Goal: Task Accomplishment & Management: Manage account settings

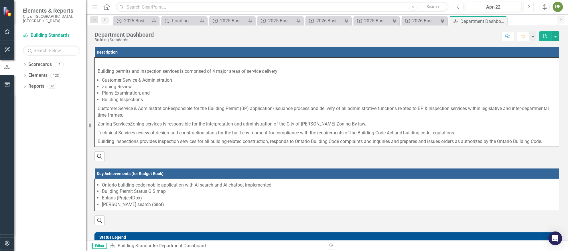
click at [527, 5] on icon "Next" at bounding box center [528, 6] width 3 height 5
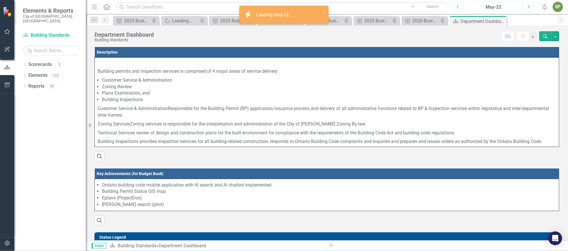
click at [493, 5] on div "May-22" at bounding box center [493, 7] width 53 height 7
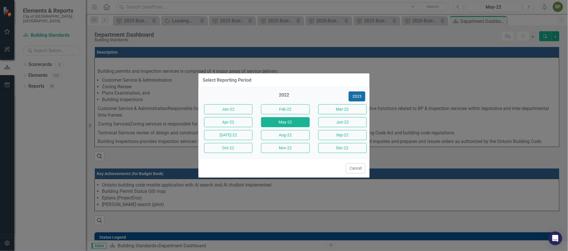
click at [355, 95] on button "2023" at bounding box center [357, 96] width 17 height 10
click at [355, 95] on button "2024" at bounding box center [357, 96] width 17 height 10
click at [355, 95] on button "2025" at bounding box center [357, 96] width 17 height 10
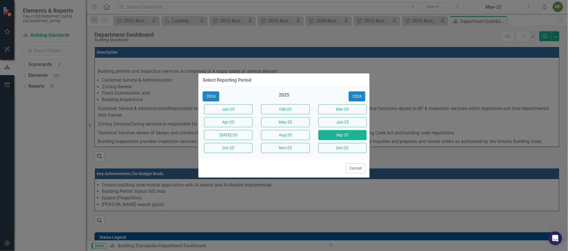
click at [340, 135] on button "Sep-25" at bounding box center [342, 135] width 48 height 10
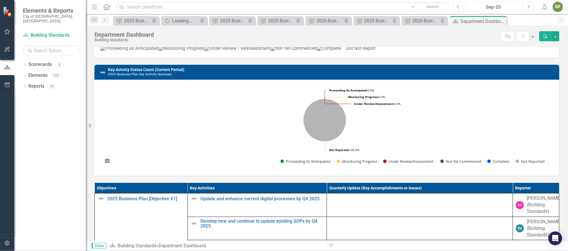
scroll to position [257, 0]
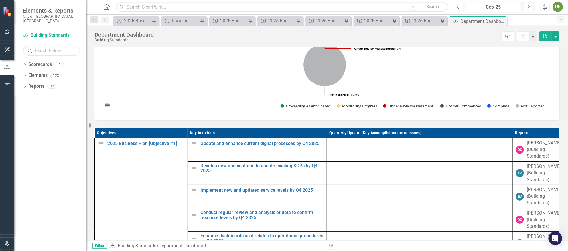
click at [457, 7] on icon "button" at bounding box center [457, 7] width 2 height 4
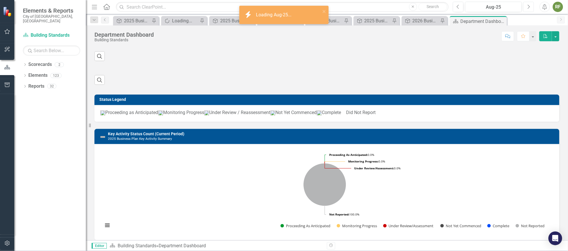
click at [529, 5] on icon "Next" at bounding box center [528, 6] width 3 height 5
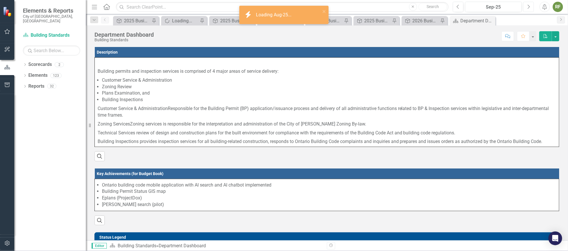
click at [529, 5] on icon "button" at bounding box center [529, 7] width 2 height 4
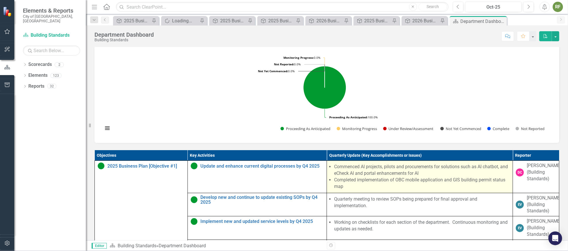
click at [369, 190] on li "Completed implementation of OBC mobile application and GIS building permit stat…" at bounding box center [422, 183] width 176 height 13
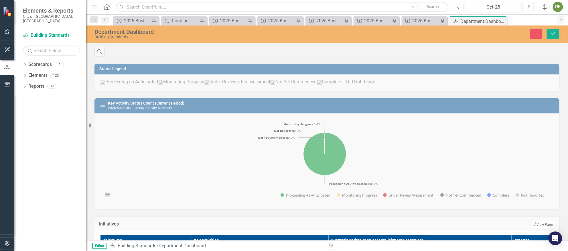
scroll to position [235, 0]
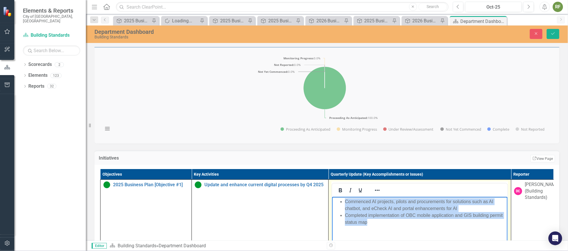
drag, startPoint x: 371, startPoint y: 224, endPoint x: 340, endPoint y: 200, distance: 39.8
click at [340, 200] on ul "Commenced AI projects, pilots and procurements for solutions such as AI chatbot…" at bounding box center [419, 211] width 173 height 27
copy ul "Commenced AI projects, pilots and procurements for solutions such as AI chatbot…"
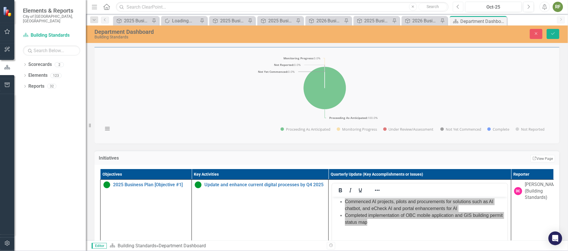
click at [457, 6] on icon "Previous" at bounding box center [457, 6] width 3 height 5
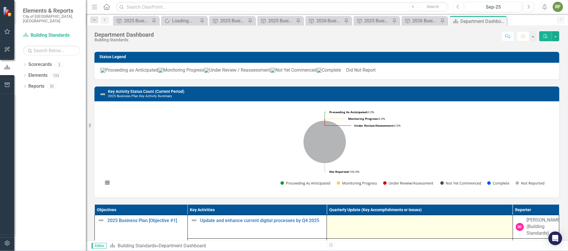
scroll to position [257, 0]
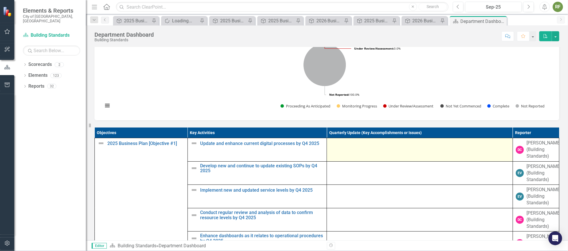
click at [343, 147] on div at bounding box center [420, 143] width 180 height 7
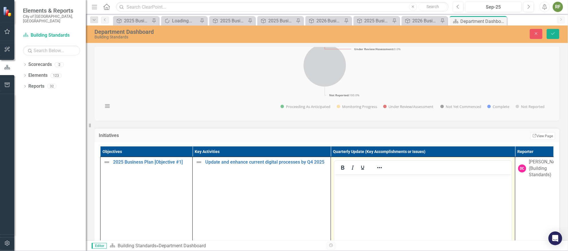
scroll to position [0, 0]
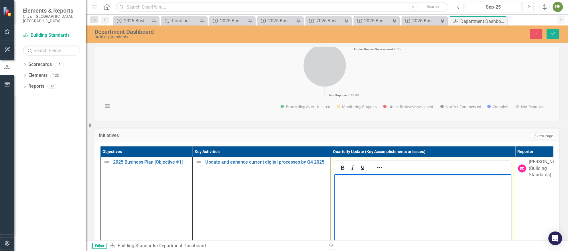
click at [361, 183] on body "Rich Text Area. Press ALT-0 for help." at bounding box center [422, 217] width 177 height 86
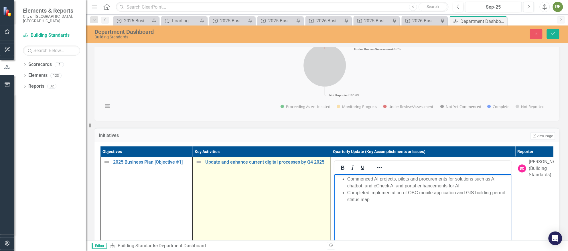
click at [199, 165] on img at bounding box center [198, 162] width 7 height 7
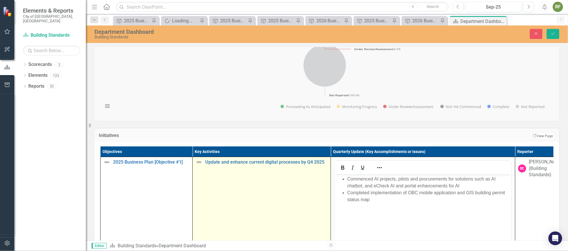
click at [199, 165] on img at bounding box center [198, 162] width 7 height 7
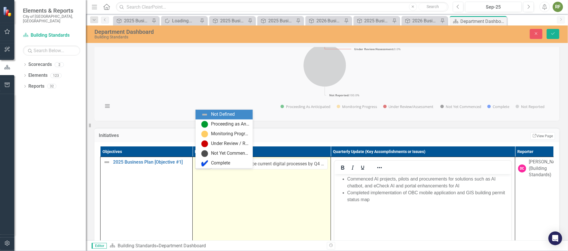
click at [207, 166] on icon "Expand" at bounding box center [208, 164] width 6 height 5
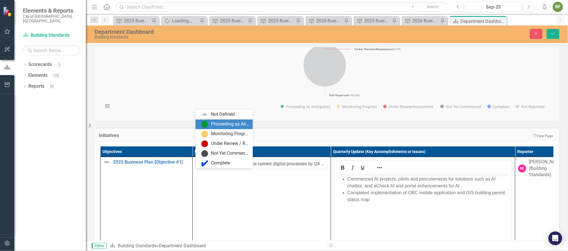
click at [206, 121] on img at bounding box center [204, 124] width 7 height 7
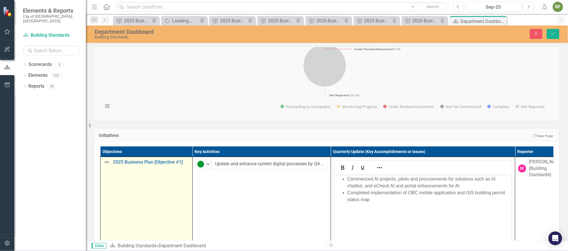
click at [106, 165] on img at bounding box center [106, 162] width 7 height 7
click at [112, 168] on div "Not Defined" at bounding box center [108, 164] width 9 height 8
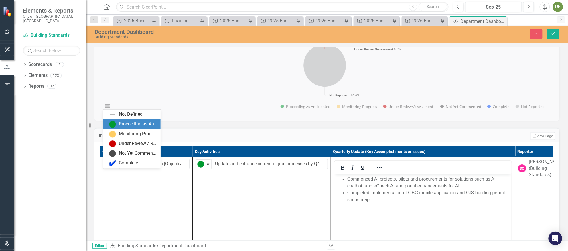
click at [116, 122] on div "Proceeding as Anticipated" at bounding box center [133, 124] width 48 height 7
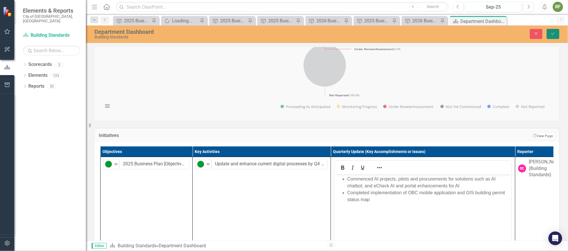
click at [553, 32] on icon "Save" at bounding box center [552, 33] width 5 height 4
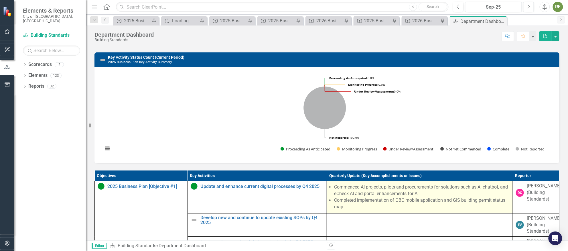
scroll to position [343, 0]
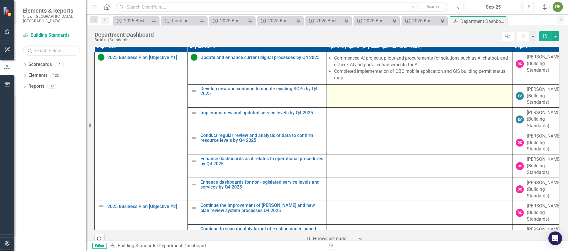
click at [350, 105] on td at bounding box center [420, 95] width 186 height 23
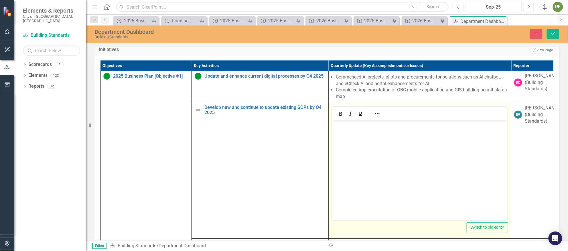
scroll to position [0, 0]
click at [354, 138] on body "Rich Text Area. Press ALT-0 for help." at bounding box center [419, 163] width 175 height 86
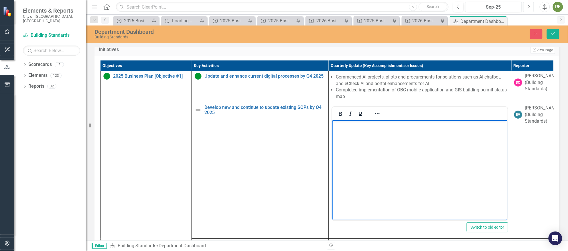
click at [529, 6] on icon "Next" at bounding box center [528, 6] width 3 height 5
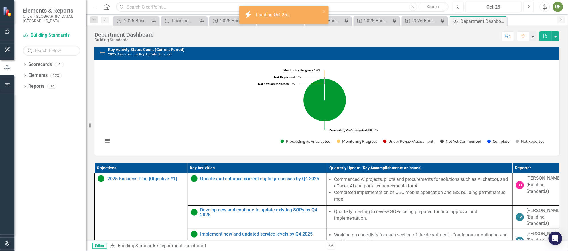
scroll to position [257, 0]
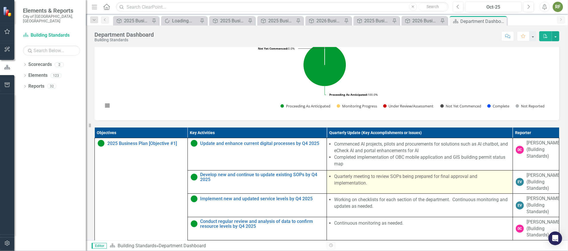
click at [347, 186] on li "Quarterly meeting to review SOPs being prepared for final approval and implemen…" at bounding box center [421, 179] width 175 height 13
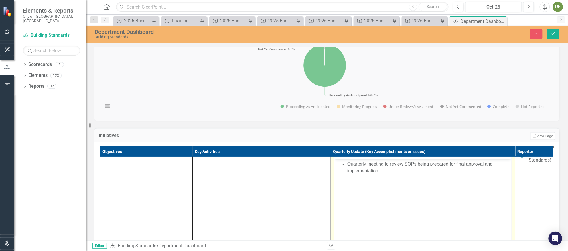
scroll to position [0, 0]
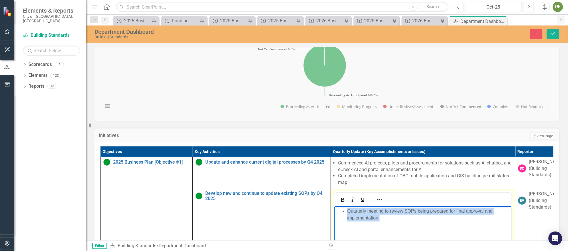
drag, startPoint x: 385, startPoint y: 217, endPoint x: 339, endPoint y: 210, distance: 46.3
click at [339, 210] on ul "Quarterly meeting to review SOPs being prepared for final approval and implemen…" at bounding box center [422, 214] width 174 height 14
copy li "Quarterly meeting to review SOPs being prepared for final approval and implemen…"
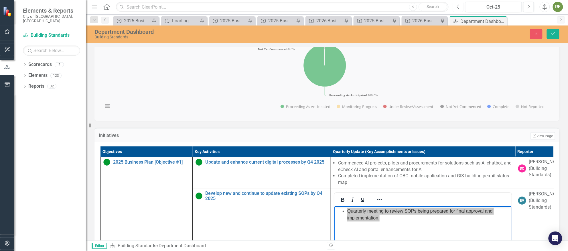
click at [458, 7] on icon "Previous" at bounding box center [457, 6] width 3 height 5
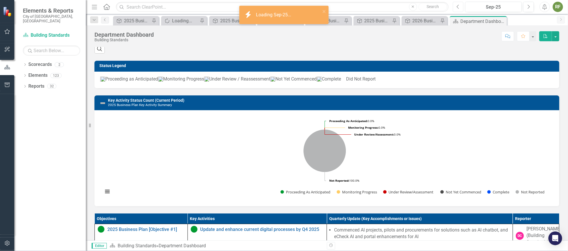
scroll to position [343, 0]
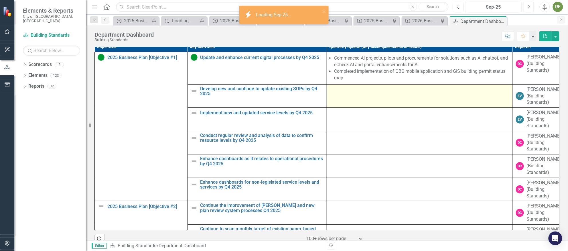
click at [341, 108] on td at bounding box center [420, 95] width 186 height 23
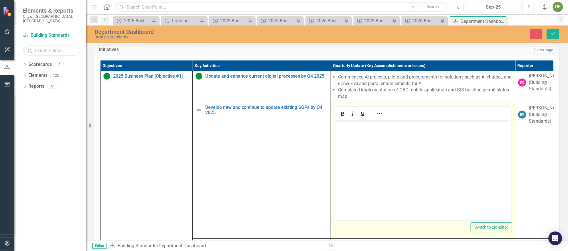
scroll to position [0, 0]
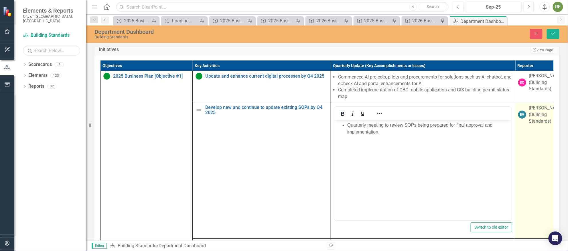
click at [531, 191] on td "EV [PERSON_NAME] (Building Standards)" at bounding box center [538, 170] width 46 height 135
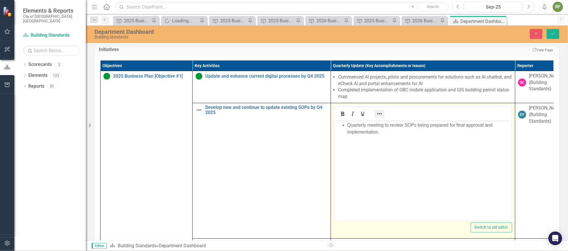
click at [383, 117] on icon "Reveal or hide additional toolbar items" at bounding box center [379, 113] width 7 height 7
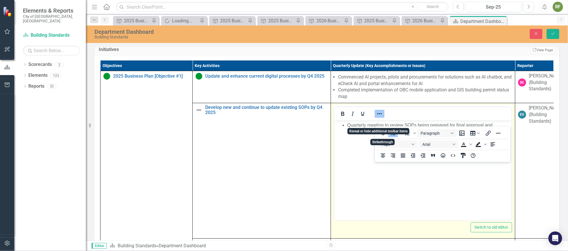
click at [379, 165] on body "Quarterly meeting to review SOPs being prepared for final approval and implemen…" at bounding box center [422, 163] width 177 height 86
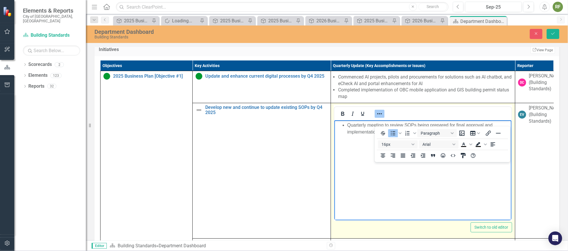
click at [379, 165] on body "Quarterly meeting to review SOPs being prepared for final approval and implemen…" at bounding box center [422, 163] width 177 height 86
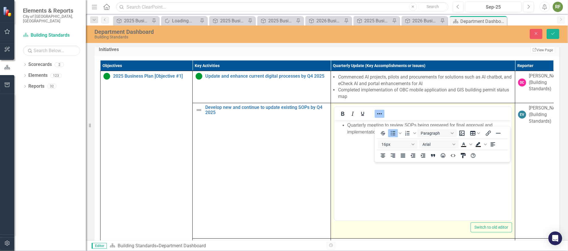
click at [381, 232] on div "Switch to old editor" at bounding box center [423, 227] width 178 height 10
click at [380, 232] on div "Switch to old editor" at bounding box center [423, 227] width 178 height 10
click at [348, 141] on body "Quarterly meeting to review SOPs being prepared for final approval and implemen…" at bounding box center [422, 163] width 177 height 86
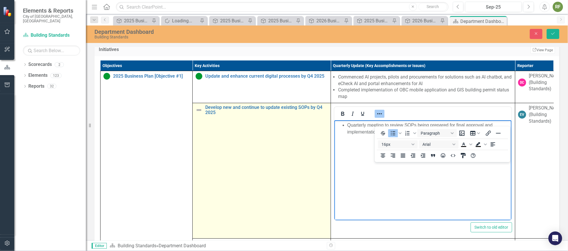
click at [318, 145] on td "Develop new and continue to update existing SOPs by Q4 2025 Edit Edit Key Activ…" at bounding box center [262, 170] width 138 height 135
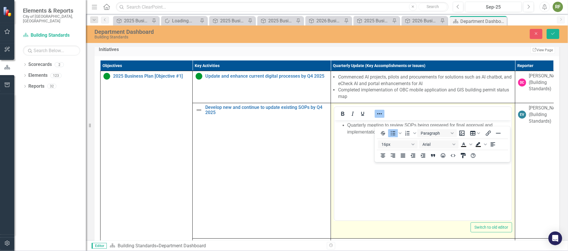
click at [380, 117] on icon "Reveal or hide additional toolbar items" at bounding box center [379, 113] width 7 height 7
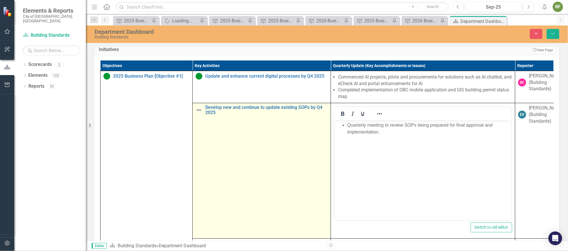
click at [299, 141] on td "Develop new and continue to update existing SOPs by Q4 2025 Edit Edit Key Activ…" at bounding box center [262, 170] width 138 height 135
click at [198, 113] on img at bounding box center [198, 109] width 7 height 7
click at [205, 113] on icon "Expand" at bounding box center [208, 110] width 6 height 5
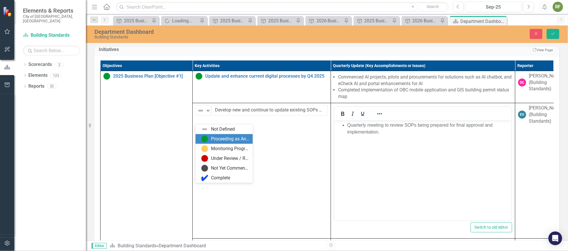
click at [206, 136] on img at bounding box center [204, 138] width 7 height 7
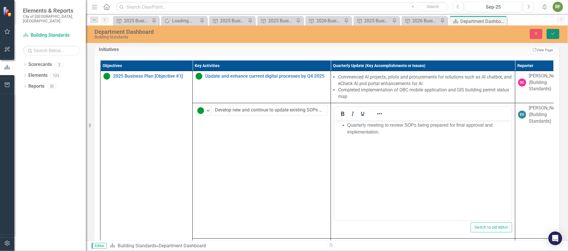
click at [551, 30] on button "Save" at bounding box center [553, 34] width 13 height 10
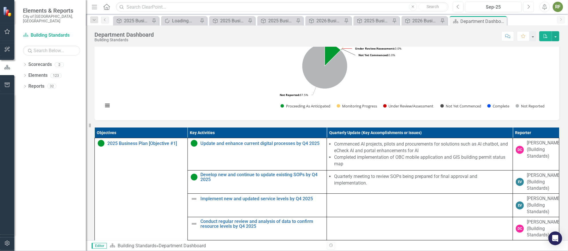
click at [529, 4] on icon "Next" at bounding box center [528, 6] width 3 height 5
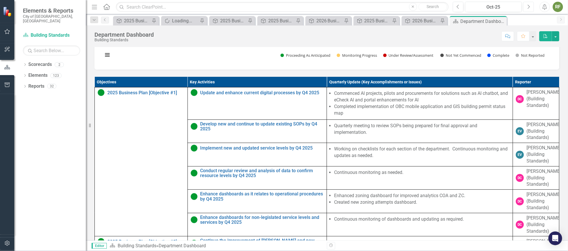
scroll to position [272, 0]
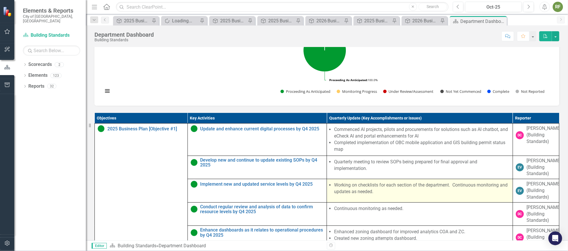
click at [394, 195] on li "Working on checklists for each section of the department. Continuous monitoring…" at bounding box center [421, 188] width 175 height 13
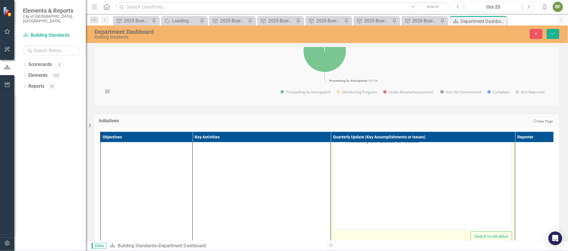
scroll to position [0, 0]
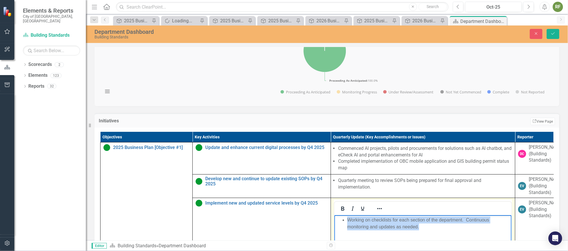
drag, startPoint x: 424, startPoint y: 226, endPoint x: 344, endPoint y: 215, distance: 80.8
copy li "Working on checklists for each section of the department. Continuous monitoring…"
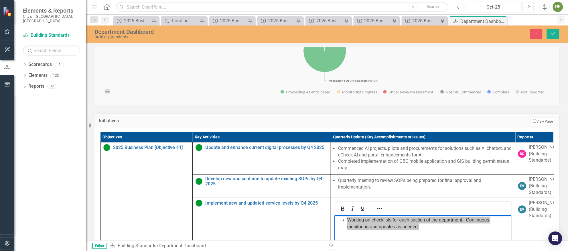
click at [456, 5] on button "Previous" at bounding box center [458, 7] width 11 height 10
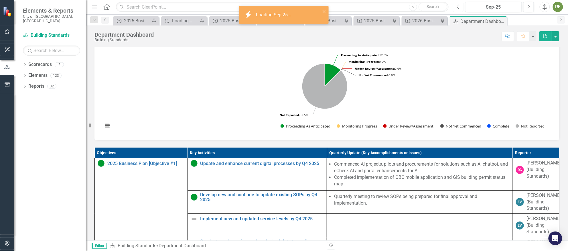
scroll to position [300, 0]
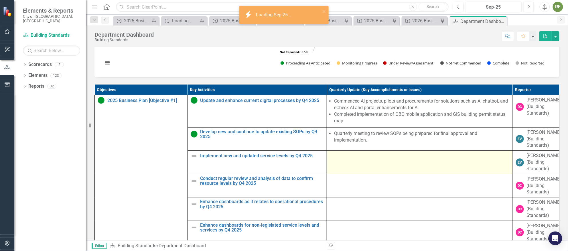
click at [383, 173] on td at bounding box center [420, 162] width 186 height 23
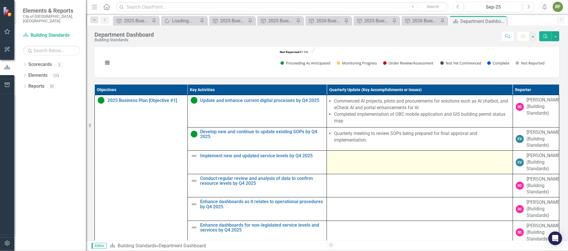
click at [383, 173] on td at bounding box center [420, 162] width 186 height 23
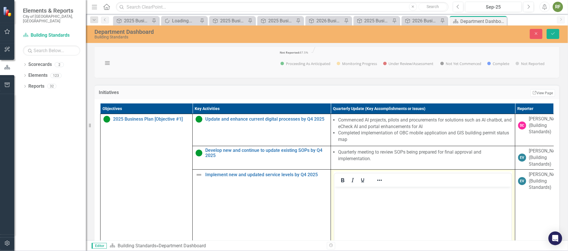
scroll to position [0, 0]
click at [385, 197] on body "Rich Text Area. Press ALT-0 for help." at bounding box center [422, 229] width 177 height 86
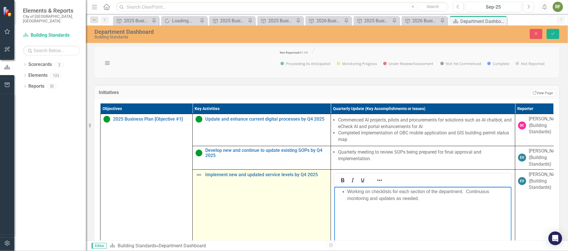
click at [198, 178] on img at bounding box center [198, 174] width 7 height 7
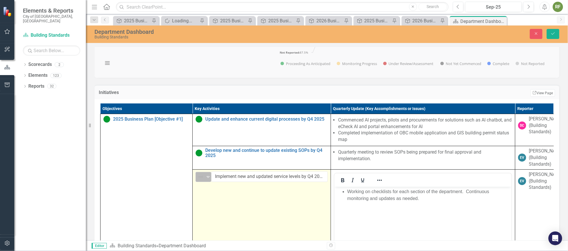
click at [207, 178] on icon at bounding box center [208, 177] width 3 height 2
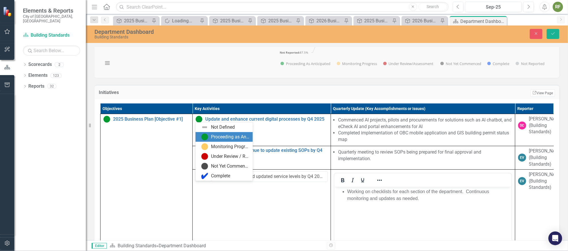
click at [211, 136] on div "Proceeding as Anticipated" at bounding box center [230, 137] width 38 height 7
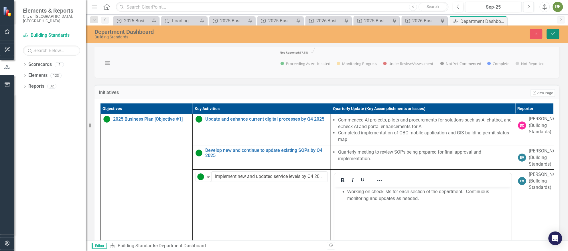
click at [548, 31] on button "Save" at bounding box center [553, 34] width 13 height 10
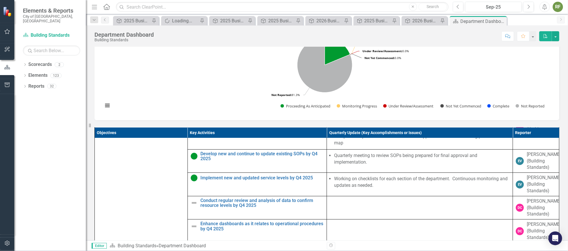
scroll to position [27, 0]
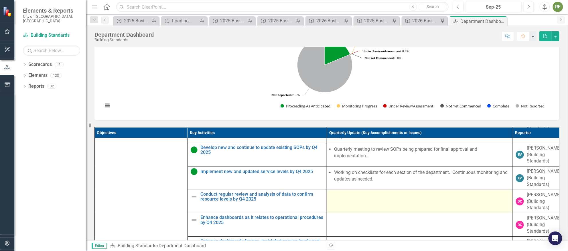
click at [335, 198] on div at bounding box center [420, 194] width 180 height 7
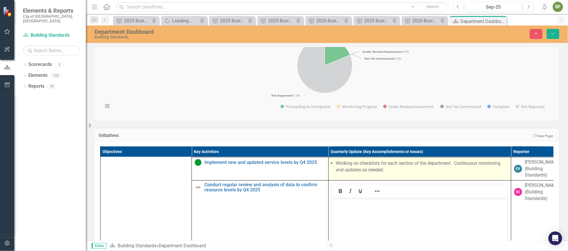
scroll to position [70, 0]
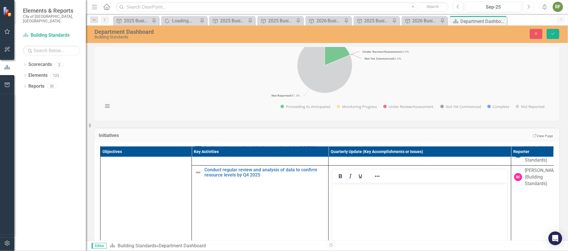
click at [529, 8] on icon "Next" at bounding box center [528, 6] width 3 height 5
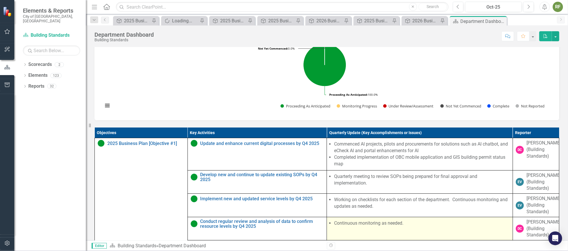
click at [403, 226] on li "Continuous monitoring as needed." at bounding box center [421, 223] width 175 height 7
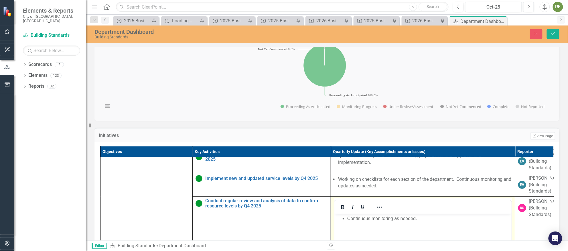
scroll to position [86, 0]
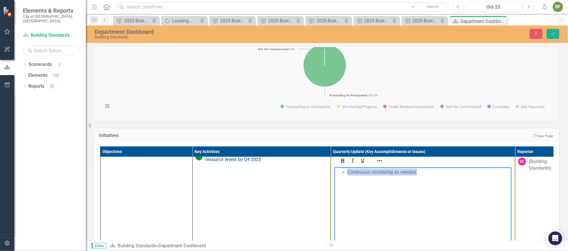
drag, startPoint x: 427, startPoint y: 174, endPoint x: 337, endPoint y: 175, distance: 89.6
click at [337, 175] on ul "Continuous monitoring as needed." at bounding box center [422, 172] width 174 height 7
copy li "Continuous monitoring as needed."
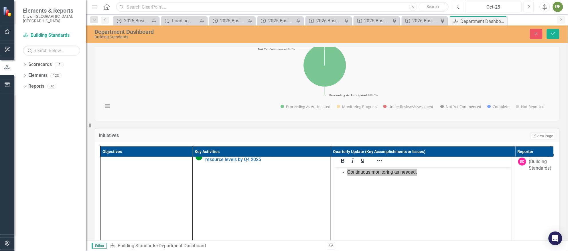
click at [458, 5] on icon "button" at bounding box center [457, 7] width 2 height 4
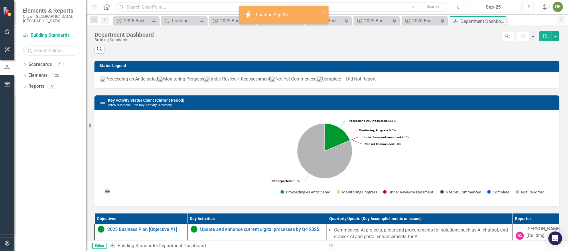
scroll to position [300, 0]
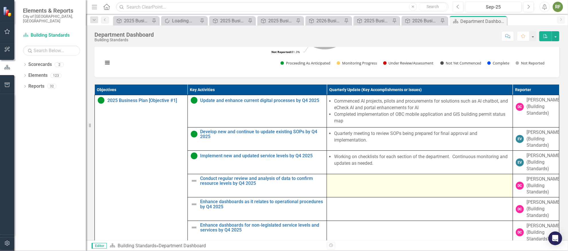
click at [364, 192] on td at bounding box center [420, 185] width 186 height 23
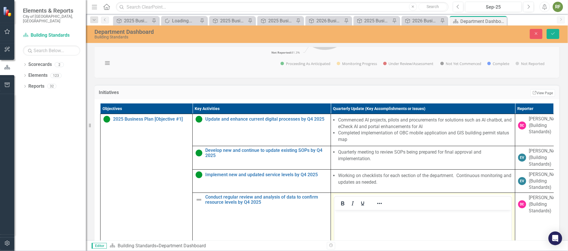
scroll to position [0, 0]
click at [375, 210] on body "Rich Text Area. Press ALT-0 for help." at bounding box center [422, 253] width 177 height 86
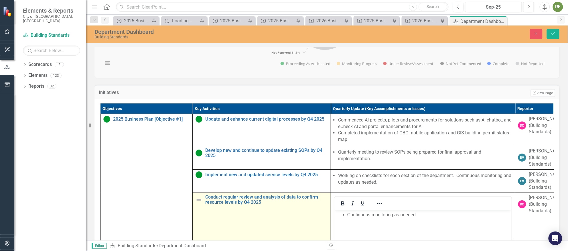
click at [199, 203] on img at bounding box center [198, 199] width 7 height 7
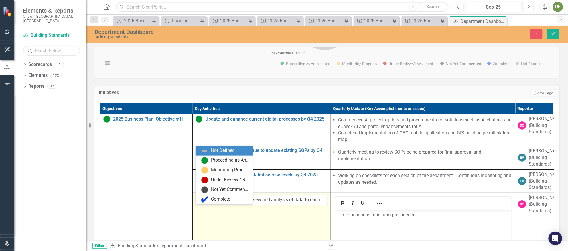
click at [207, 202] on icon "Expand" at bounding box center [208, 200] width 6 height 5
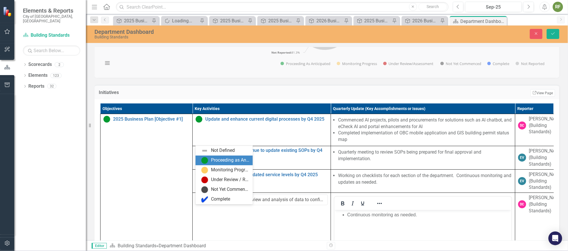
click at [213, 157] on div "Proceeding as Anticipated" at bounding box center [223, 160] width 57 height 10
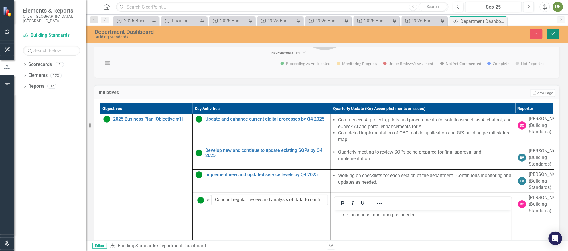
click at [550, 32] on icon "Save" at bounding box center [552, 33] width 5 height 4
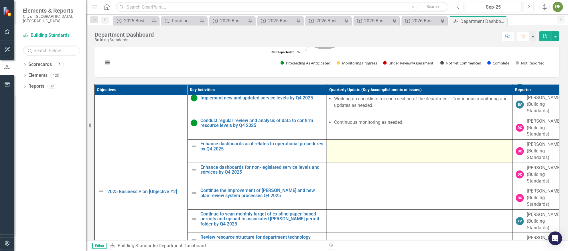
scroll to position [43, 0]
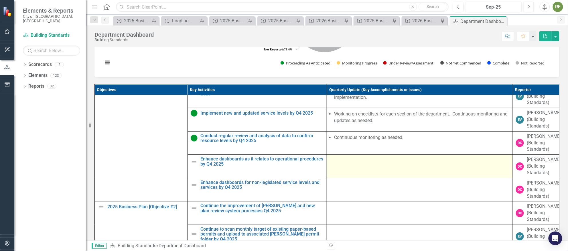
click at [361, 175] on td at bounding box center [420, 166] width 186 height 23
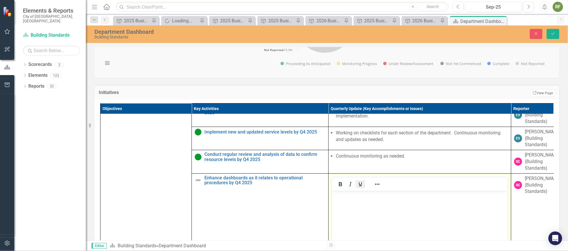
scroll to position [0, 0]
click at [350, 200] on body "Rich Text Area. Press ALT-0 for help." at bounding box center [419, 233] width 175 height 86
click at [528, 5] on icon "button" at bounding box center [529, 7] width 2 height 4
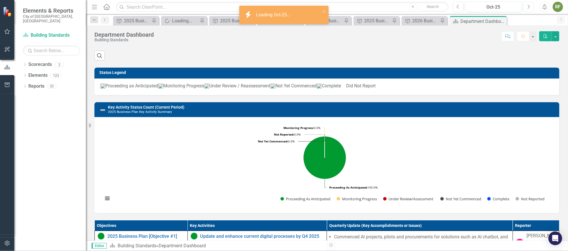
scroll to position [336, 0]
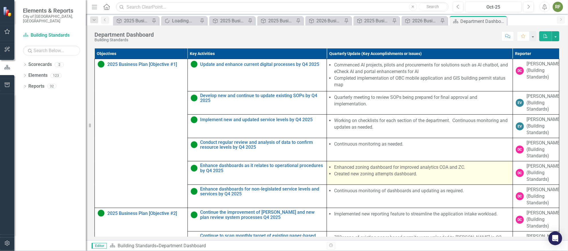
click at [396, 177] on li "Created new zoning attempts dashboard." at bounding box center [421, 174] width 175 height 7
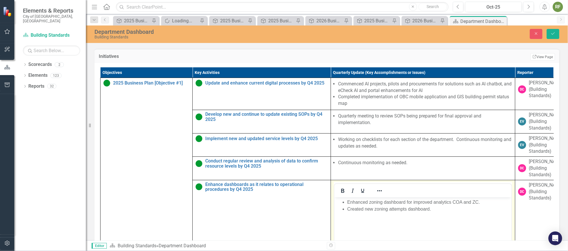
scroll to position [0, 0]
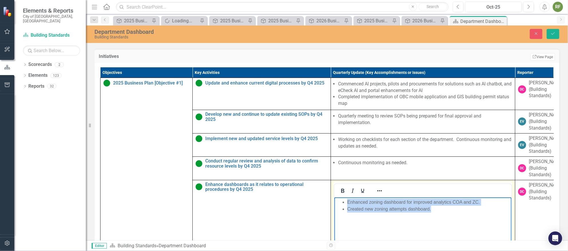
drag, startPoint x: 435, startPoint y: 210, endPoint x: 341, endPoint y: 194, distance: 95.2
click at [341, 197] on html "Enhanced zoning dashboard for improved analytics COA and ZC. Created new zoning…" at bounding box center [422, 240] width 177 height 86
copy ul "Enhanced zoning dashboard for improved analytics COA and ZC. Created new zoning…"
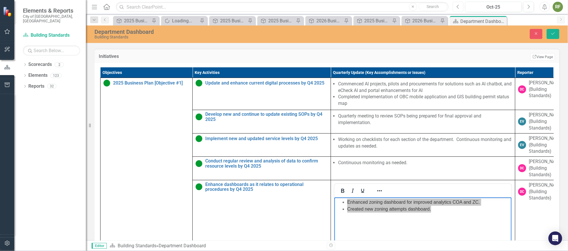
click at [458, 6] on icon "Previous" at bounding box center [457, 6] width 3 height 5
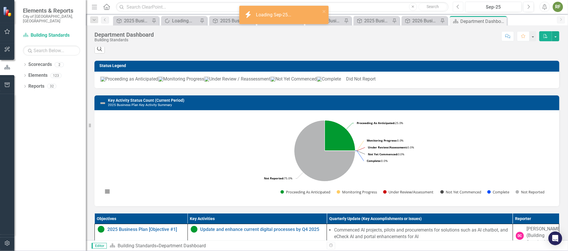
scroll to position [300, 0]
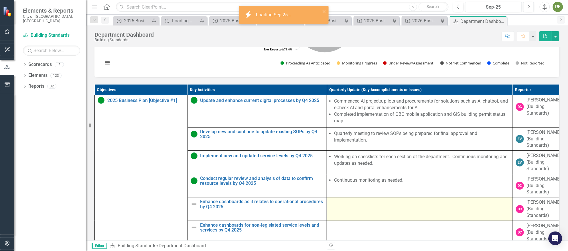
click at [376, 206] on div at bounding box center [420, 202] width 180 height 7
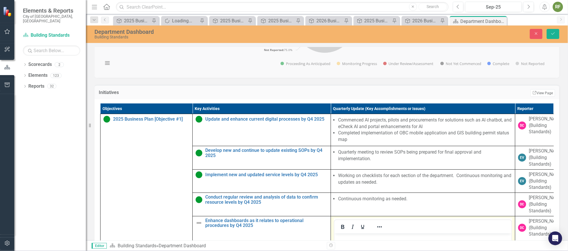
scroll to position [86, 0]
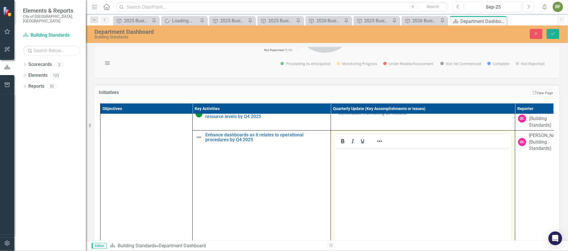
click at [377, 177] on body "Rich Text Area. Press ALT-0 for help." at bounding box center [422, 190] width 177 height 86
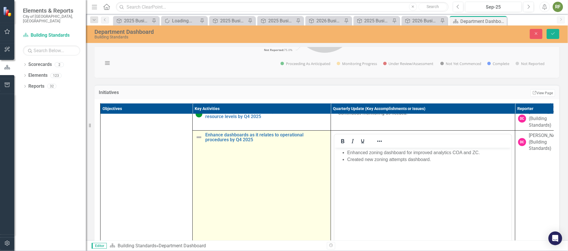
click at [199, 141] on img at bounding box center [198, 137] width 7 height 7
click at [208, 140] on icon "Expand" at bounding box center [208, 137] width 6 height 5
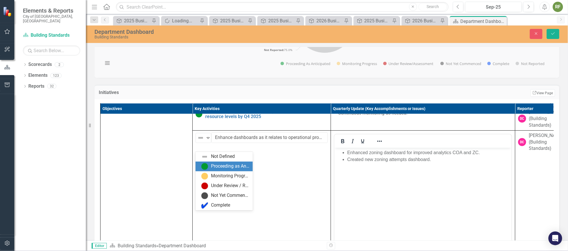
click at [211, 164] on div "Proceeding as Anticipated" at bounding box center [230, 166] width 38 height 7
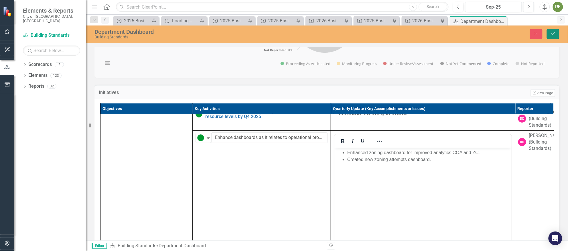
click at [554, 31] on icon "Save" at bounding box center [552, 33] width 5 height 4
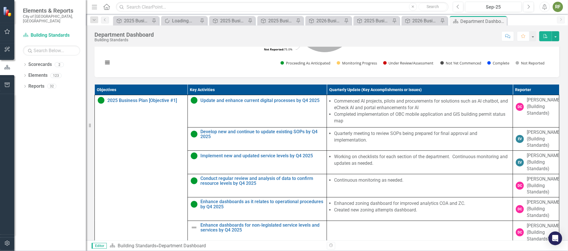
scroll to position [421, 0]
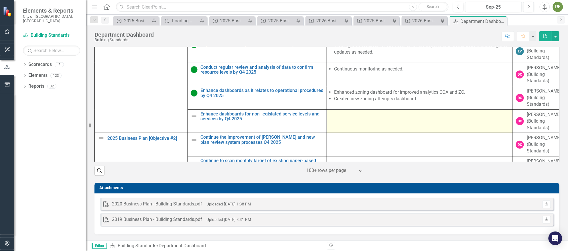
click at [356, 116] on div at bounding box center [420, 114] width 180 height 7
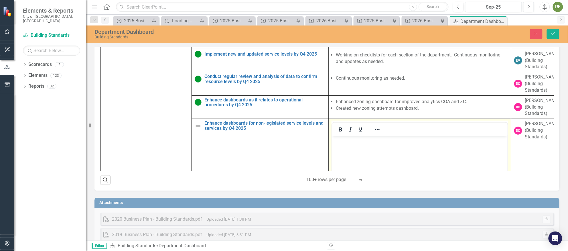
scroll to position [0, 0]
click at [529, 5] on icon "button" at bounding box center [529, 7] width 2 height 4
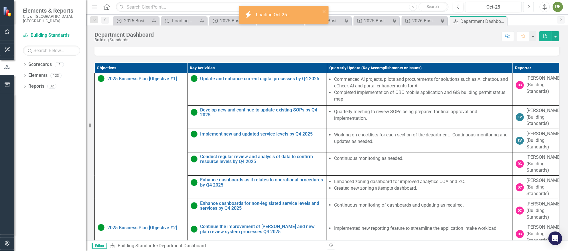
scroll to position [386, 0]
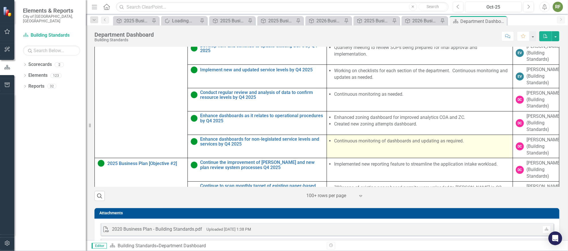
click at [404, 155] on td "Continuous monitoring of dashboards and updating as required." at bounding box center [420, 146] width 186 height 23
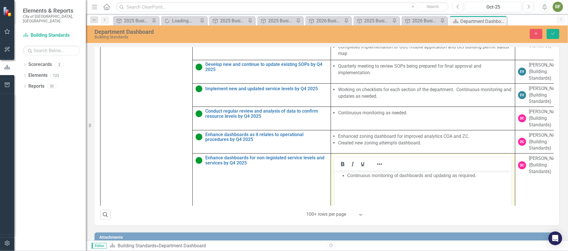
scroll to position [0, 0]
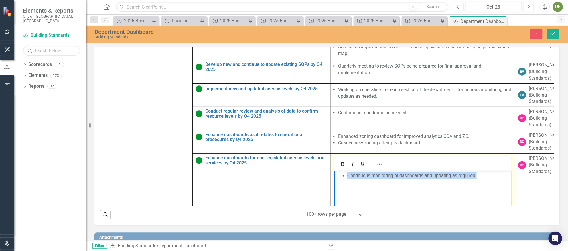
drag, startPoint x: 482, startPoint y: 176, endPoint x: 314, endPoint y: 175, distance: 167.7
click at [334, 175] on html "Continuous monitoring of dashboards and updating as required." at bounding box center [422, 214] width 177 height 86
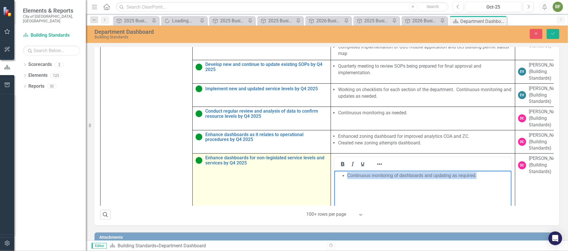
copy li "Continuous monitoring of dashboards and updating as required."
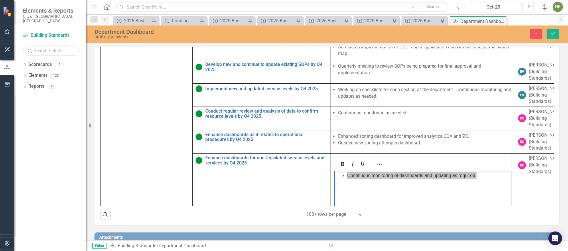
click at [458, 7] on icon "Previous" at bounding box center [457, 6] width 3 height 5
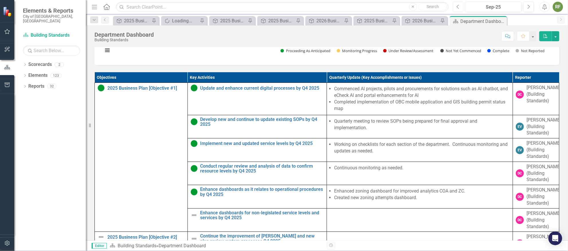
scroll to position [386, 0]
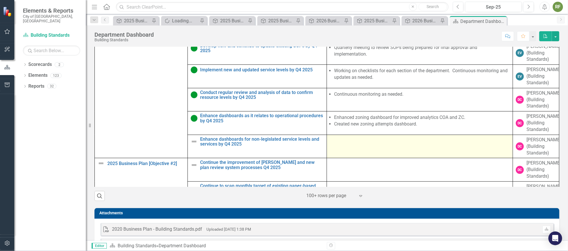
click at [390, 155] on td at bounding box center [420, 146] width 186 height 23
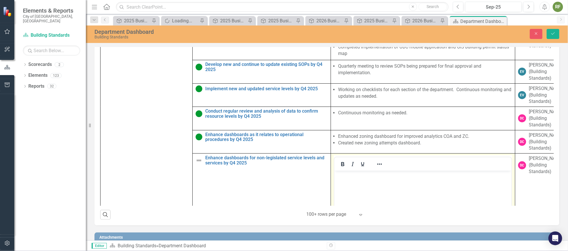
scroll to position [0, 0]
click at [398, 185] on body "Rich Text Area. Press ALT-0 for help." at bounding box center [422, 214] width 177 height 86
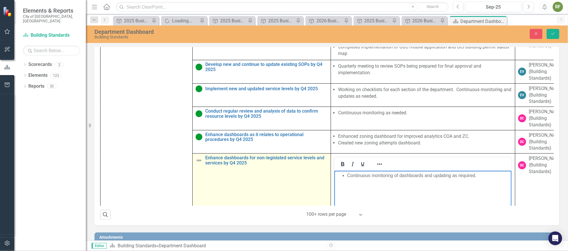
click at [199, 164] on img at bounding box center [198, 160] width 7 height 7
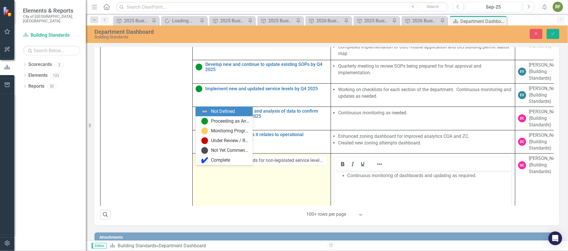
click at [205, 163] on icon "Expand" at bounding box center [208, 161] width 6 height 5
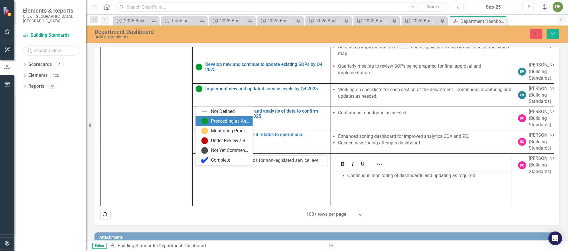
click at [211, 122] on div "Proceeding as Anticipated" at bounding box center [230, 121] width 38 height 7
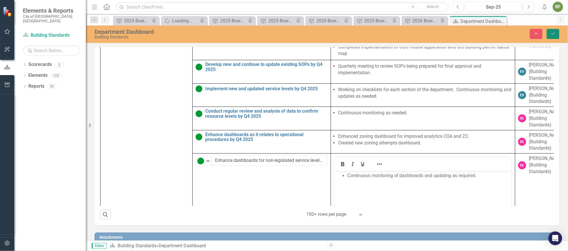
click at [554, 33] on icon "submit" at bounding box center [552, 33] width 3 height 2
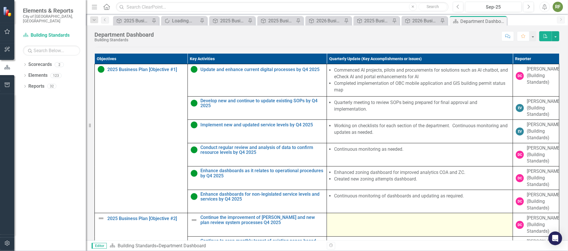
scroll to position [386, 0]
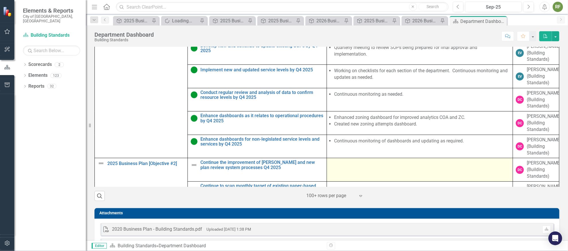
click at [375, 177] on td at bounding box center [420, 169] width 186 height 23
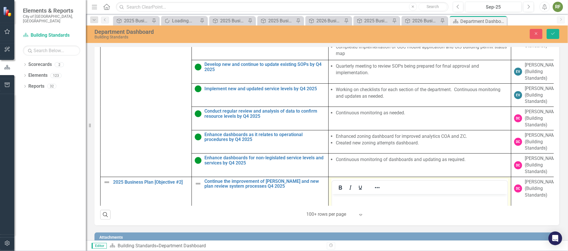
scroll to position [0, 0]
click at [528, 5] on icon "button" at bounding box center [529, 7] width 2 height 4
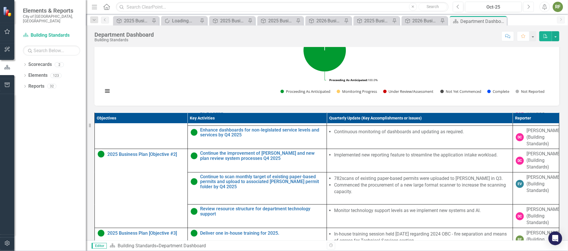
scroll to position [86, 0]
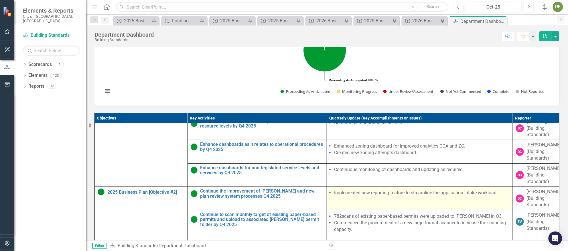
click at [380, 209] on td "Implemented new reporting feature to streamline the application intake workload." at bounding box center [420, 198] width 186 height 23
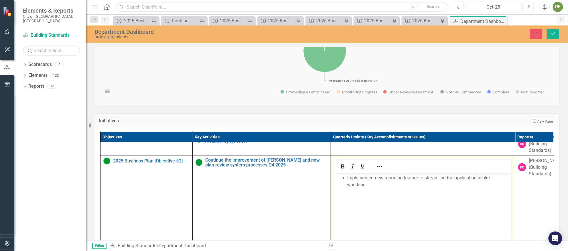
scroll to position [171, 0]
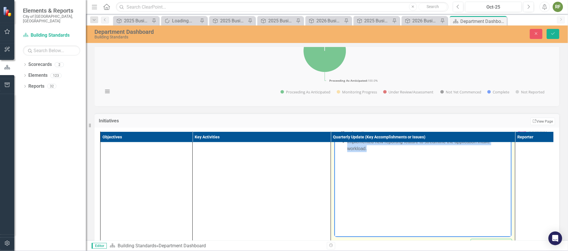
drag, startPoint x: 380, startPoint y: 151, endPoint x: 343, endPoint y: 141, distance: 38.3
click at [347, 141] on li "Implemented new reporting feature to streamline the application intake workload." at bounding box center [428, 145] width 163 height 14
copy li "Implemented new reporting feature to streamline the application intake workload."
click at [458, 5] on icon "Previous" at bounding box center [457, 6] width 3 height 5
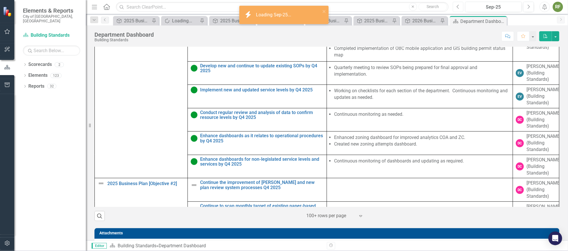
scroll to position [420, 0]
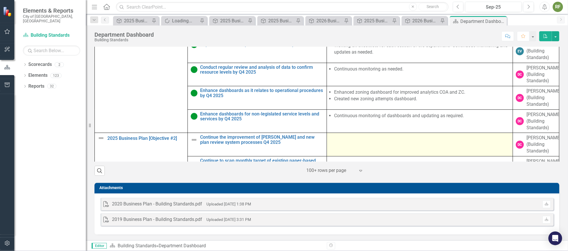
click at [366, 140] on div at bounding box center [420, 138] width 180 height 7
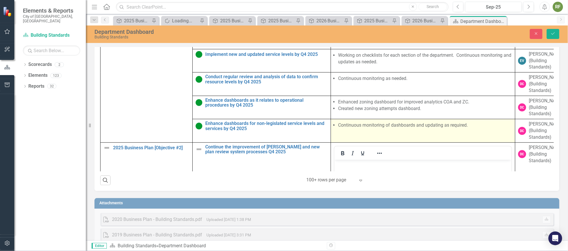
scroll to position [0, 0]
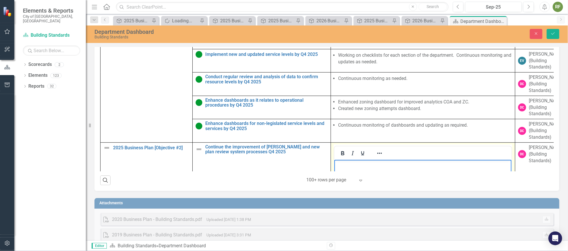
click at [375, 164] on p "Rich Text Area. Press ALT-0 for help." at bounding box center [422, 164] width 174 height 7
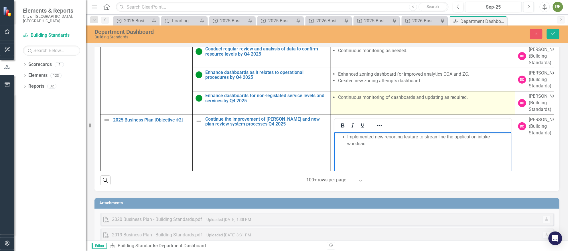
scroll to position [43, 0]
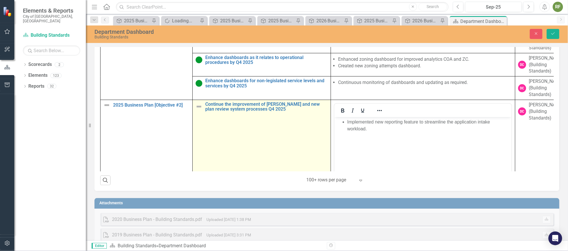
click at [198, 110] on img at bounding box center [198, 106] width 7 height 7
click at [205, 109] on icon "Expand" at bounding box center [208, 107] width 6 height 5
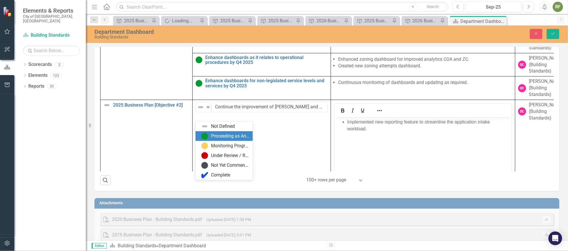
click at [205, 135] on img at bounding box center [204, 136] width 7 height 7
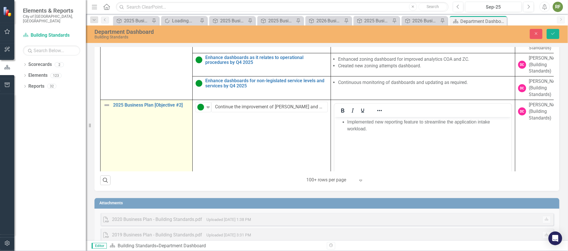
click at [106, 108] on img at bounding box center [106, 105] width 7 height 7
click at [113, 109] on icon "Expand" at bounding box center [116, 107] width 6 height 5
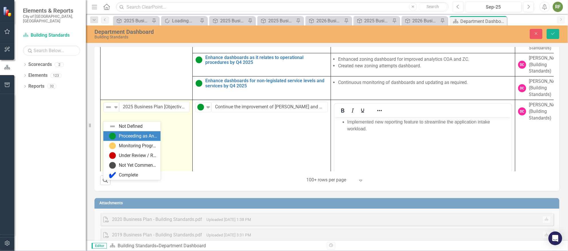
click at [114, 134] on img at bounding box center [112, 136] width 7 height 7
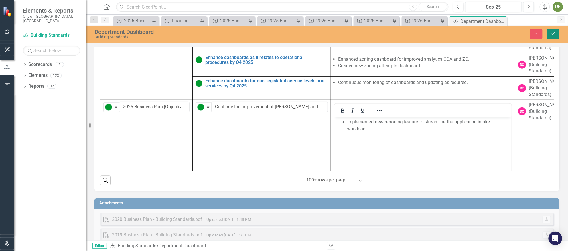
click at [550, 33] on icon "Save" at bounding box center [552, 33] width 5 height 4
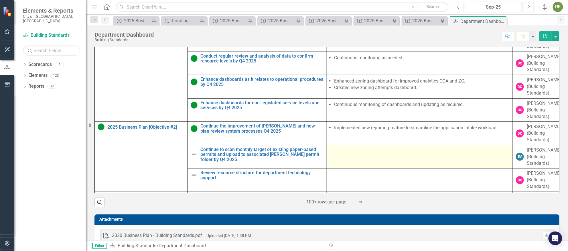
click at [373, 154] on div at bounding box center [420, 150] width 180 height 7
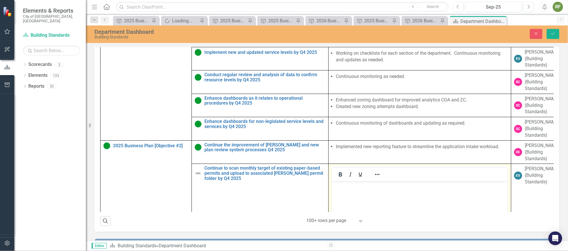
scroll to position [0, 0]
click at [527, 4] on icon "Next" at bounding box center [528, 6] width 3 height 5
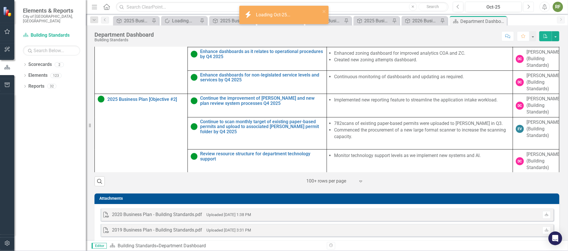
scroll to position [86, 0]
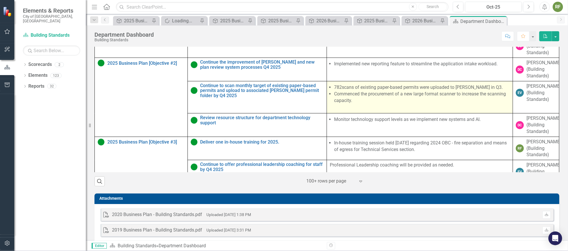
click at [377, 104] on li "Commenced the procurement of a new large format scanner to increase the scannin…" at bounding box center [421, 97] width 175 height 13
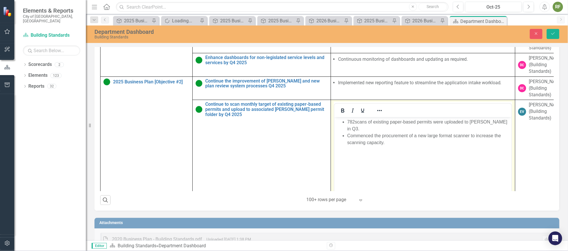
scroll to position [0, 0]
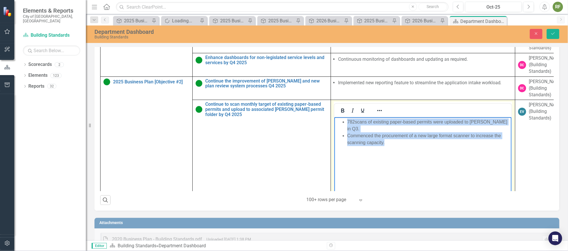
drag, startPoint x: 389, startPoint y: 137, endPoint x: 342, endPoint y: 116, distance: 51.0
click at [342, 117] on html "782 scans of existing paper-based permits were uploaded to [PERSON_NAME] in Q3.…" at bounding box center [422, 160] width 177 height 86
copy ul "782 scans of existing paper-based permits were uploaded to [PERSON_NAME] in Q3.…"
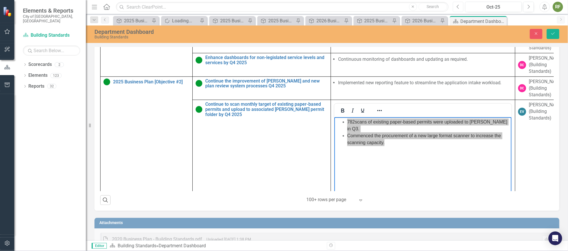
click at [459, 7] on icon "Previous" at bounding box center [457, 6] width 3 height 5
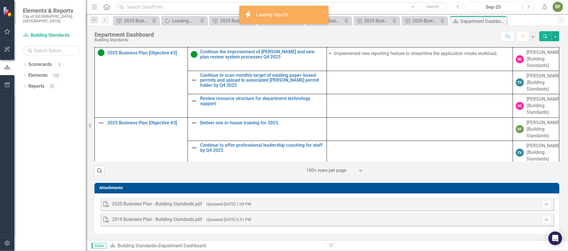
scroll to position [86, 0]
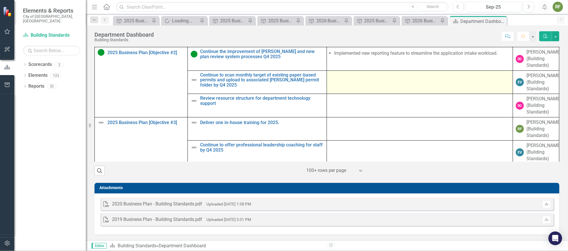
click at [376, 80] on td at bounding box center [420, 81] width 186 height 23
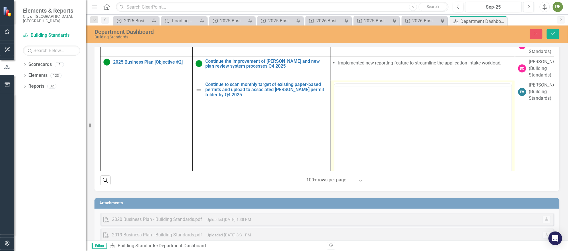
scroll to position [0, 0]
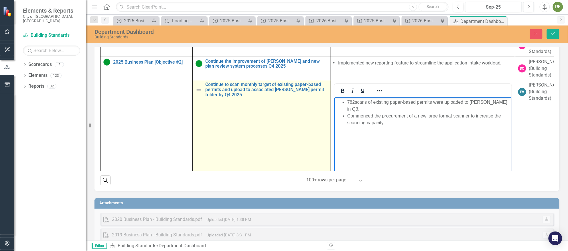
click at [199, 93] on img at bounding box center [198, 89] width 7 height 7
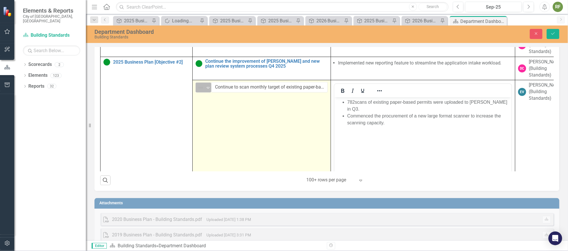
click at [209, 89] on icon at bounding box center [208, 88] width 3 height 2
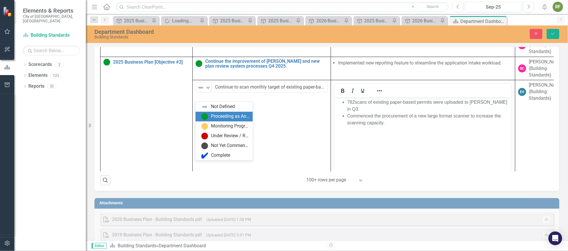
click at [209, 115] on div "Proceeding as Anticipated" at bounding box center [225, 116] width 48 height 7
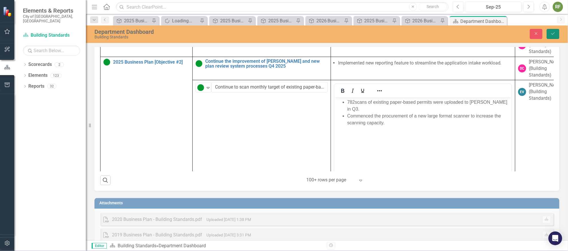
click at [552, 29] on button "Save" at bounding box center [553, 34] width 13 height 10
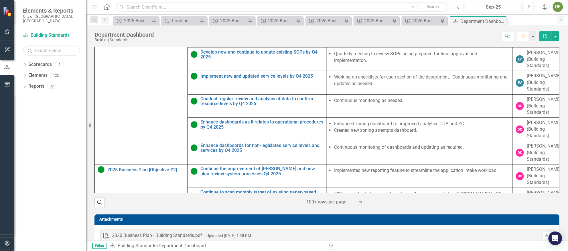
scroll to position [129, 0]
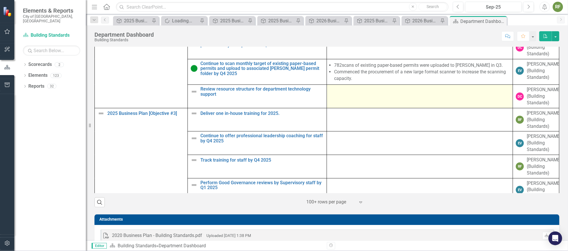
click at [367, 106] on td at bounding box center [420, 96] width 186 height 23
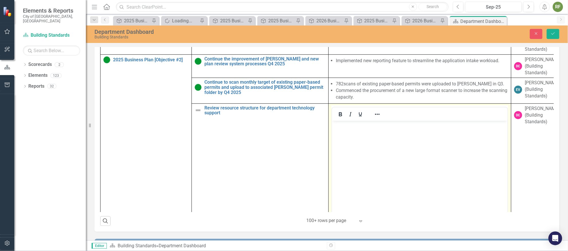
scroll to position [0, 0]
click at [363, 135] on body "Rich Text Area. Press ALT-0 for help." at bounding box center [419, 163] width 175 height 86
click at [529, 4] on icon "Next" at bounding box center [528, 6] width 3 height 5
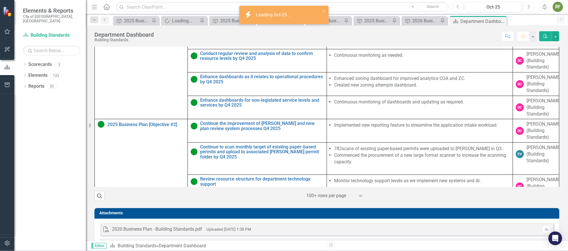
scroll to position [86, 0]
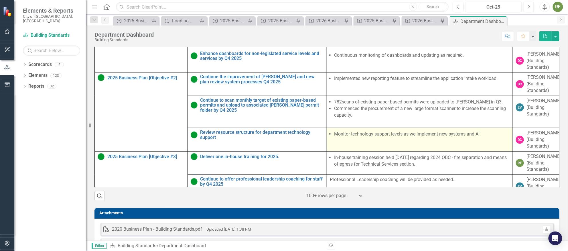
click at [369, 137] on li "Monitor technology support levels as we implement new systems and AI." at bounding box center [421, 134] width 175 height 7
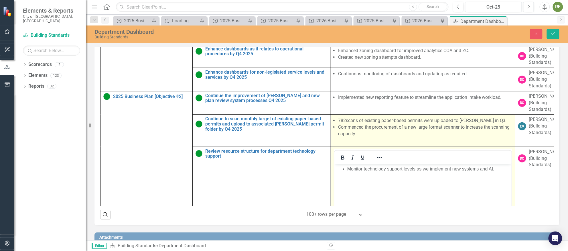
scroll to position [0, 0]
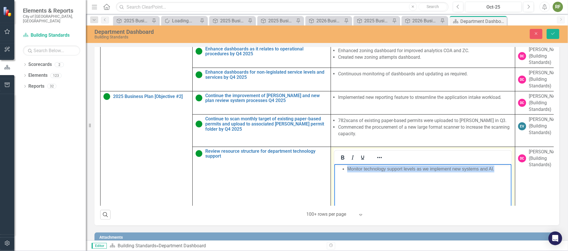
drag, startPoint x: 507, startPoint y: 169, endPoint x: 338, endPoint y: 155, distance: 169.8
click at [338, 164] on html "Monitor technology support levels as we implement new systems and AI." at bounding box center [422, 207] width 177 height 86
copy li "Monitor technology support levels as we implement new systems and AI."
click at [457, 5] on icon "Previous" at bounding box center [457, 6] width 3 height 5
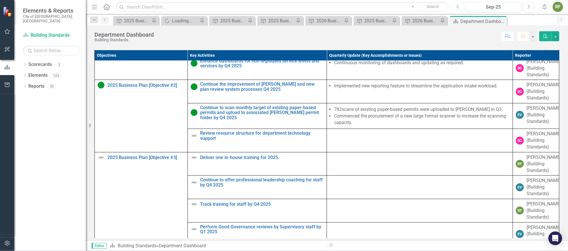
scroll to position [143, 0]
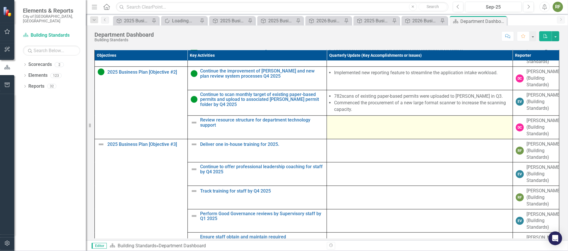
click at [354, 138] on td at bounding box center [420, 127] width 186 height 23
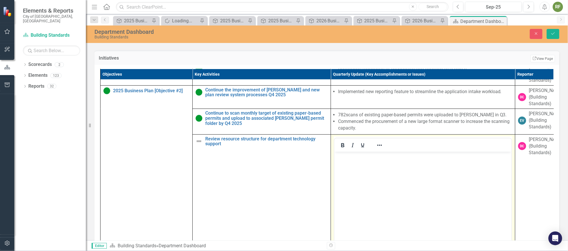
scroll to position [0, 0]
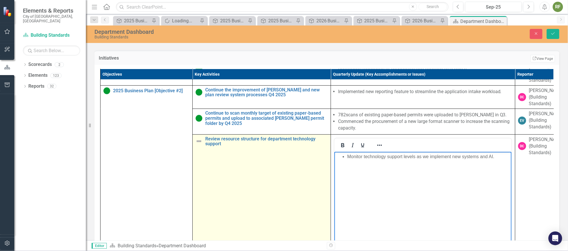
click at [199, 145] on img at bounding box center [198, 141] width 7 height 7
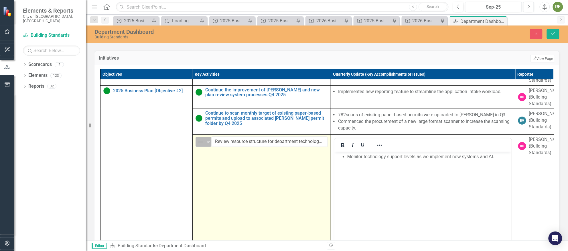
click at [205, 144] on icon "Expand" at bounding box center [208, 141] width 6 height 5
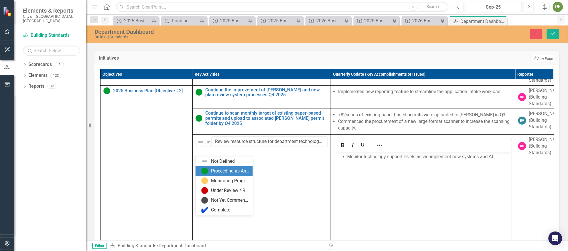
click at [214, 168] on div "Proceeding as Anticipated" at bounding box center [230, 171] width 38 height 7
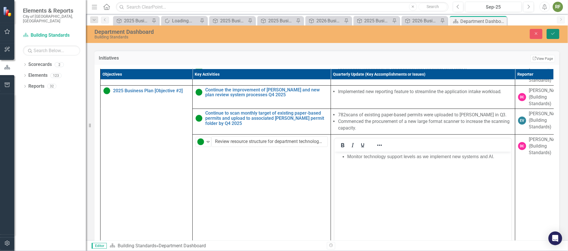
click at [551, 31] on icon "Save" at bounding box center [552, 33] width 5 height 4
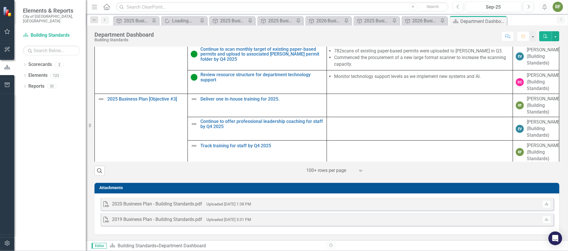
scroll to position [130, 0]
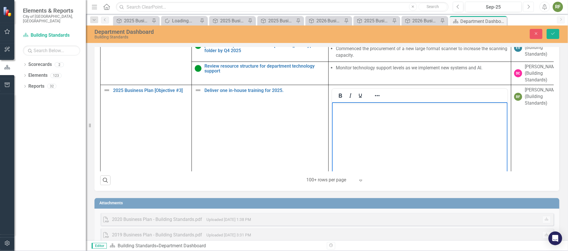
click at [526, 6] on button "Next" at bounding box center [528, 7] width 11 height 10
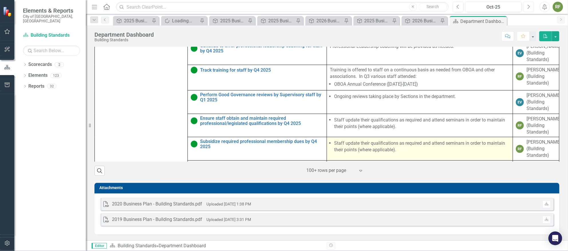
scroll to position [151, 0]
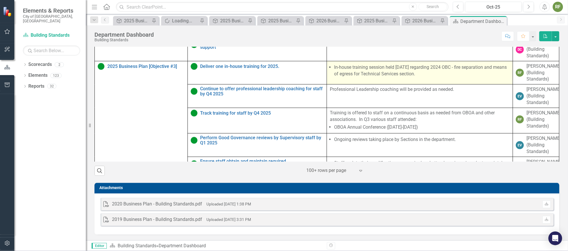
click at [401, 78] on span "In-house training session held [DATE] regarding 2024 OBC - fire separation and …" at bounding box center [420, 71] width 180 height 14
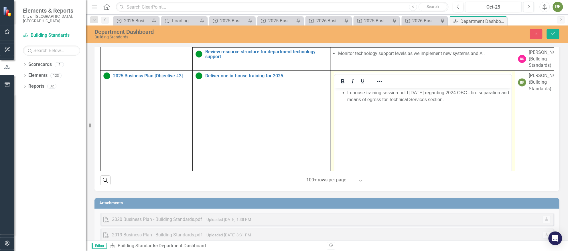
scroll to position [0, 0]
drag, startPoint x: 481, startPoint y: 102, endPoint x: 344, endPoint y: 93, distance: 137.1
click at [344, 93] on ul "In-house training session held [DATE] regarding 2024 OBC - fire separation and …" at bounding box center [422, 96] width 174 height 14
copy li "In-house training session held [DATE] regarding 2024 OBC - fire separation and …"
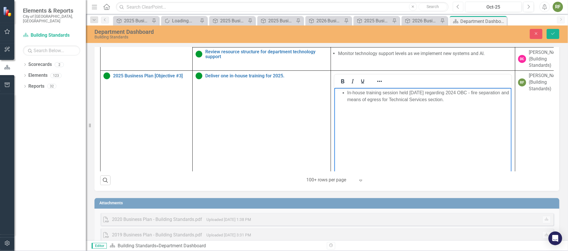
click at [458, 5] on icon "Previous" at bounding box center [457, 6] width 3 height 5
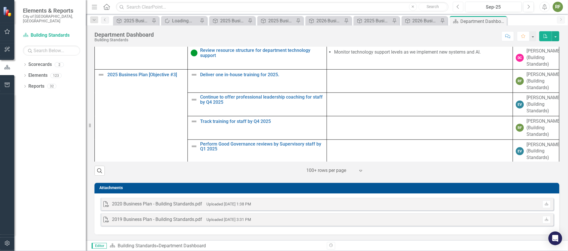
scroll to position [147, 0]
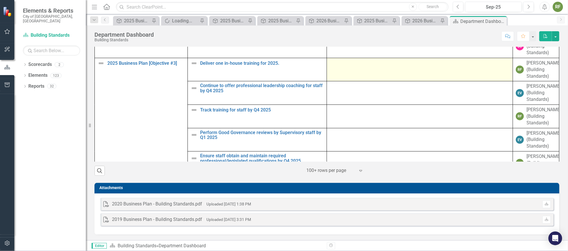
click at [362, 69] on td at bounding box center [420, 69] width 186 height 23
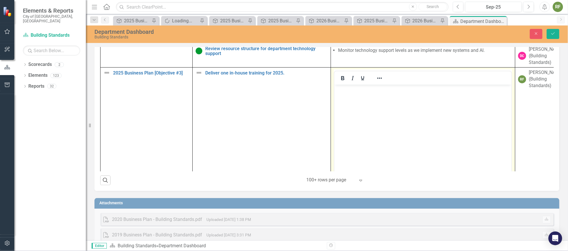
scroll to position [0, 0]
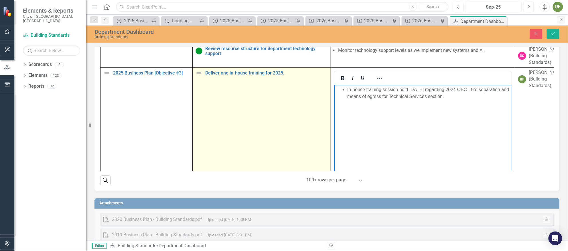
click at [197, 76] on img at bounding box center [198, 72] width 7 height 7
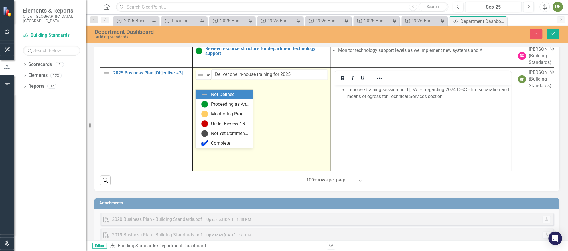
click at [207, 76] on icon at bounding box center [208, 75] width 3 height 2
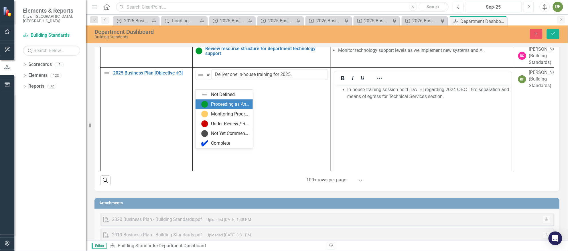
click at [209, 100] on div "Proceeding as Anticipated" at bounding box center [223, 104] width 57 height 10
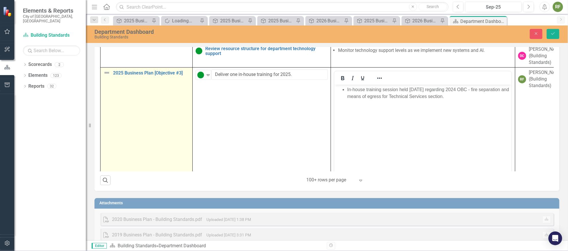
click at [107, 76] on img at bounding box center [106, 72] width 7 height 7
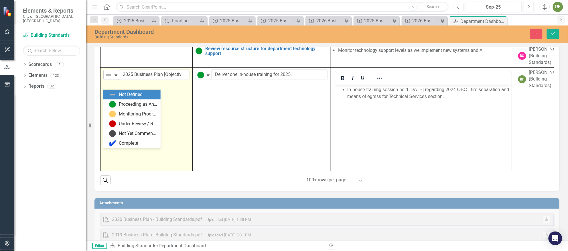
click at [115, 77] on icon "Expand" at bounding box center [116, 75] width 6 height 5
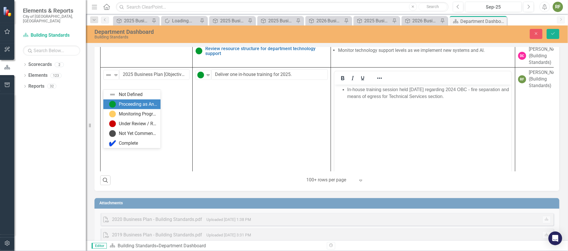
click at [116, 104] on div "Proceeding as Anticipated" at bounding box center [133, 104] width 48 height 7
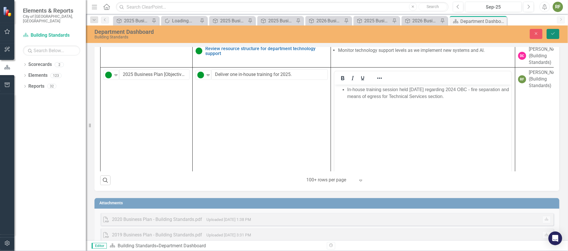
click at [551, 33] on button "Save" at bounding box center [553, 34] width 13 height 10
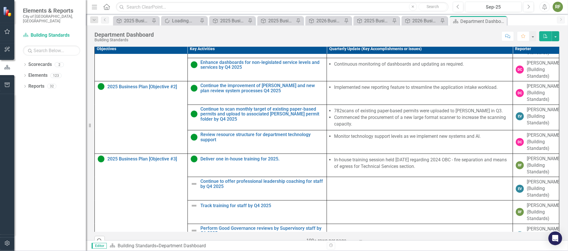
scroll to position [171, 0]
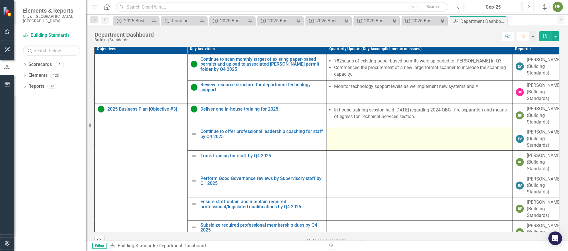
click at [360, 148] on td at bounding box center [420, 138] width 186 height 23
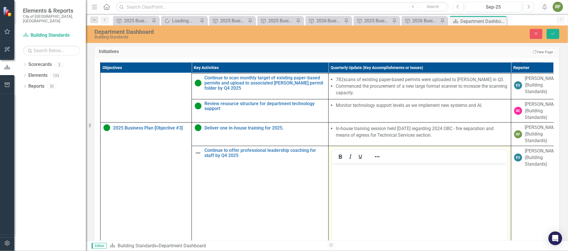
scroll to position [0, 0]
click at [528, 6] on icon "Next" at bounding box center [528, 6] width 3 height 5
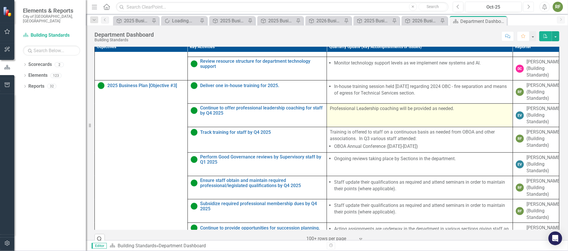
scroll to position [214, 0]
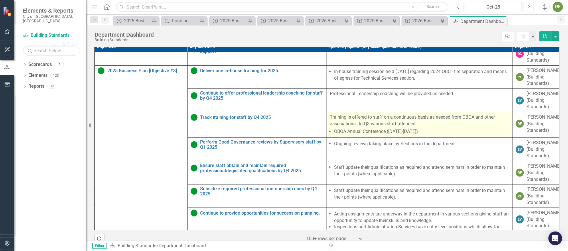
click at [340, 127] on p "Training is offered to staff on a continuous basis as needed from OBOA and othe…" at bounding box center [420, 120] width 180 height 13
click at [341, 127] on p "Training is offered to staff on a continuous basis as needed from OBOA and othe…" at bounding box center [420, 120] width 180 height 13
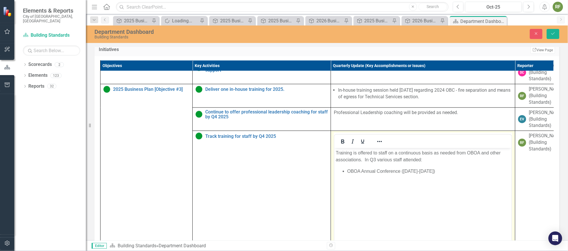
scroll to position [0, 0]
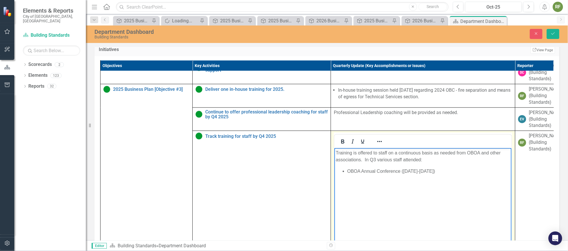
drag, startPoint x: 463, startPoint y: 171, endPoint x: 664, endPoint y: 307, distance: 242.3
click at [334, 148] on html "Training is offered to staff on a continuous basis as needed from OBOA and othe…" at bounding box center [422, 191] width 177 height 86
copy body "Training is offered to staff on a continuous basis as needed from OBOA and othe…"
click at [458, 6] on icon "Previous" at bounding box center [457, 6] width 3 height 5
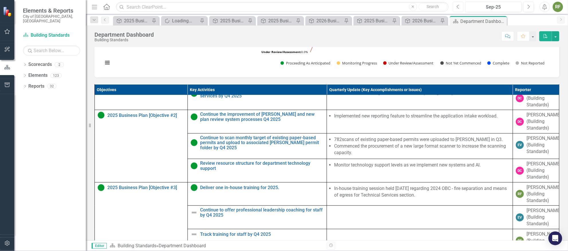
scroll to position [171, 0]
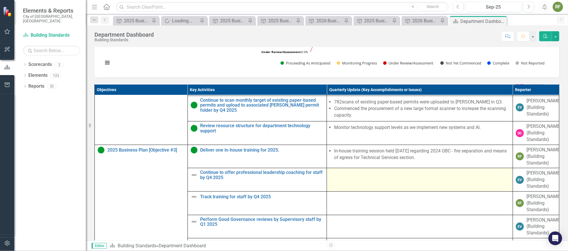
click at [377, 188] on td at bounding box center [420, 179] width 186 height 23
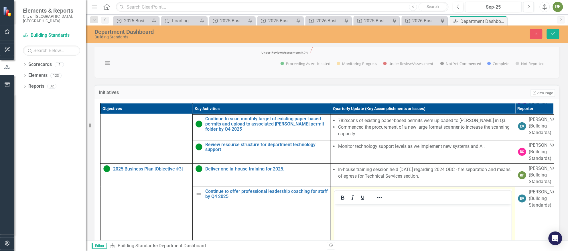
scroll to position [0, 0]
click at [347, 211] on p "Rich Text Area. Press ALT-0 for help." at bounding box center [422, 208] width 174 height 7
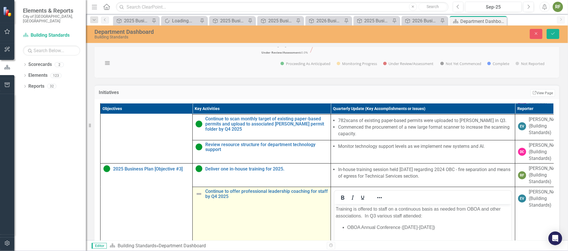
click at [197, 197] on img at bounding box center [198, 193] width 7 height 7
click at [197, 197] on img at bounding box center [200, 194] width 7 height 7
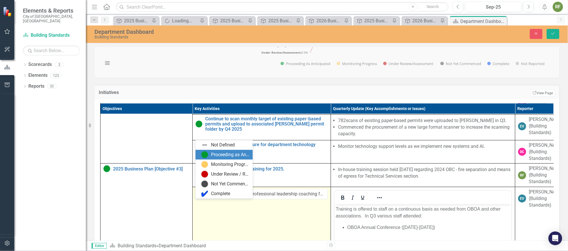
click at [202, 152] on img at bounding box center [204, 154] width 7 height 7
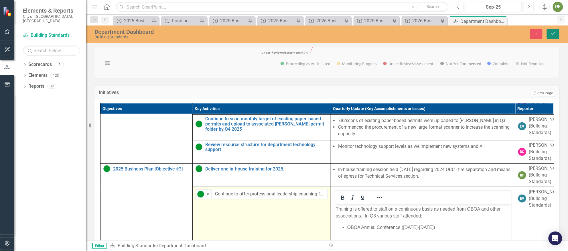
click at [555, 32] on icon "Save" at bounding box center [552, 33] width 5 height 4
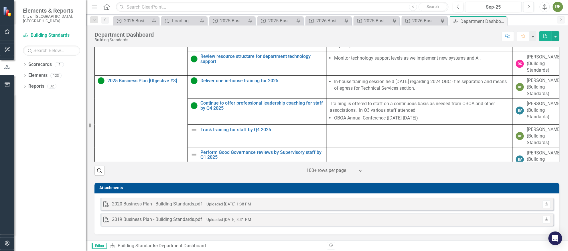
scroll to position [130, 0]
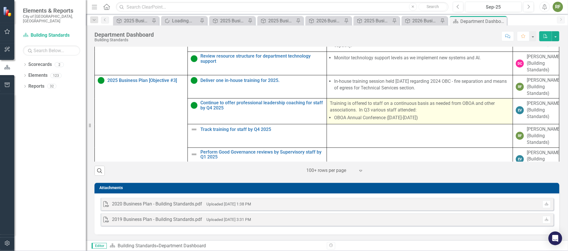
click at [398, 112] on p "Training is offered to staff on a continuous basis as needed from OBOA and othe…" at bounding box center [420, 106] width 180 height 13
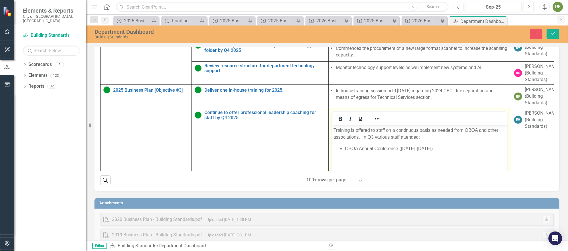
scroll to position [0, 0]
drag, startPoint x: 465, startPoint y: 149, endPoint x: 333, endPoint y: 129, distance: 133.4
click at [333, 129] on body "Training is offered to staff on a continuous basis as needed from OBOA and othe…" at bounding box center [419, 168] width 175 height 86
copy body "Training is offered to staff on a continuous basis as needed from OBOA and othe…"
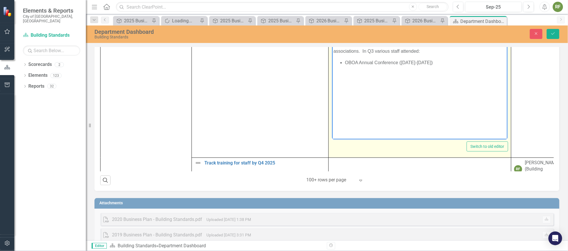
scroll to position [302, 0]
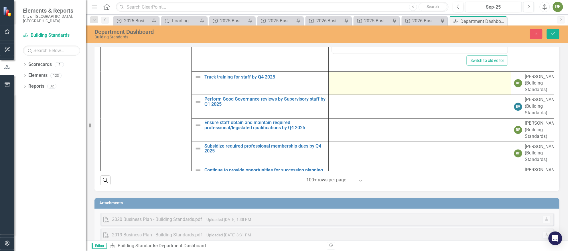
click at [360, 90] on td at bounding box center [420, 83] width 183 height 23
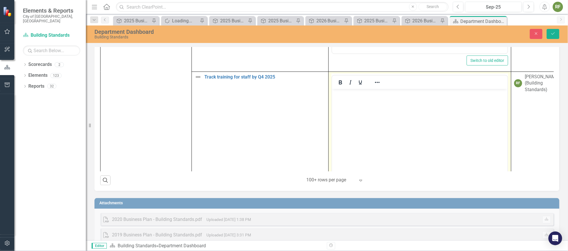
scroll to position [0, 0]
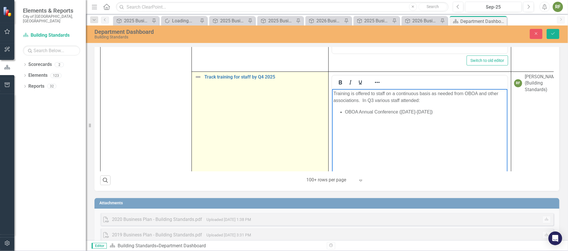
click at [196, 80] on img at bounding box center [198, 77] width 7 height 7
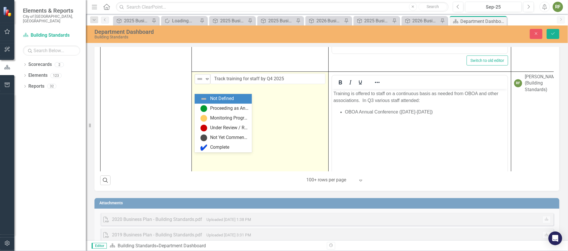
click at [200, 82] on img at bounding box center [199, 79] width 7 height 7
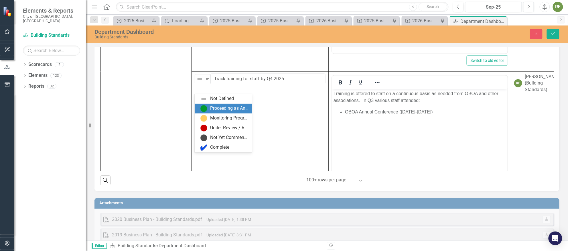
click at [207, 105] on img at bounding box center [203, 108] width 7 height 7
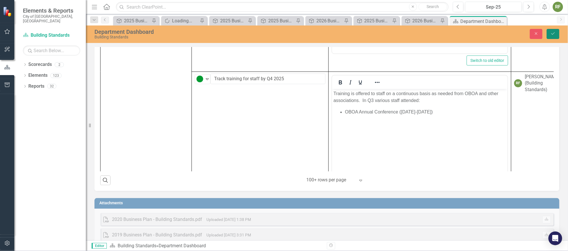
click at [555, 31] on icon "Save" at bounding box center [552, 33] width 5 height 4
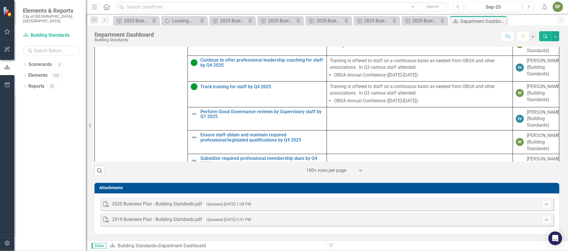
scroll to position [173, 0]
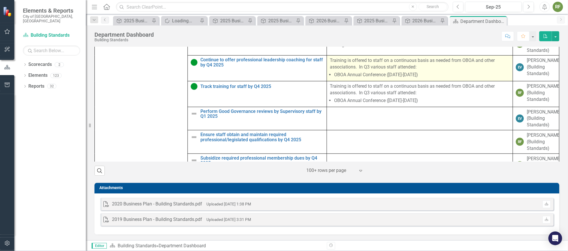
click at [386, 71] on span "Training is offered to staff on a continuous basis as needed from OBOA and othe…" at bounding box center [420, 68] width 180 height 22
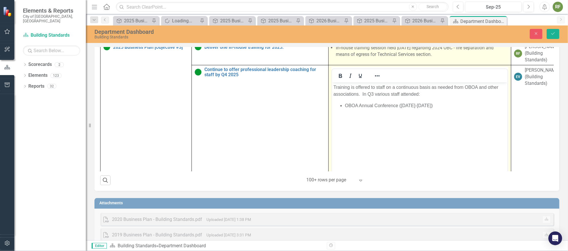
scroll to position [0, 0]
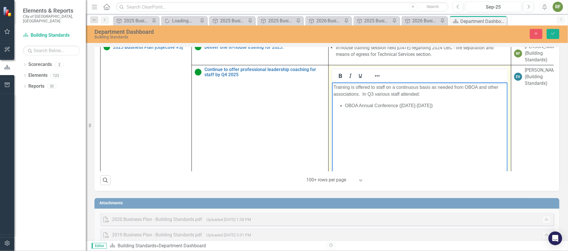
drag, startPoint x: 476, startPoint y: 106, endPoint x: 330, endPoint y: 86, distance: 147.3
click at [332, 86] on html "Training is offered to staff on a continuous basis as needed from OBOA and othe…" at bounding box center [419, 125] width 175 height 86
click at [529, 7] on icon "Next" at bounding box center [528, 6] width 3 height 5
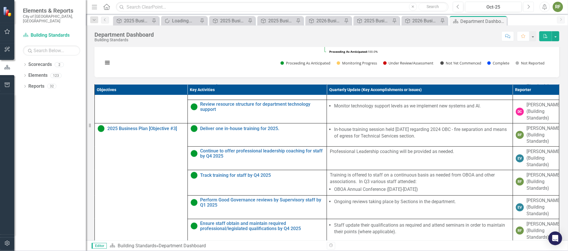
scroll to position [214, 0]
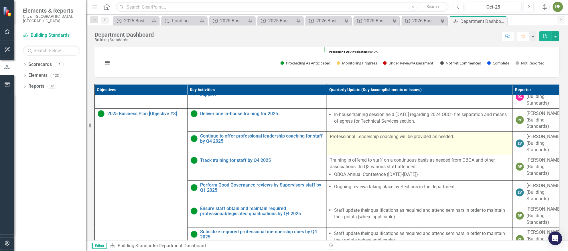
click at [404, 140] on p "Professional Leadership coaching will be provided as needed." at bounding box center [420, 136] width 180 height 7
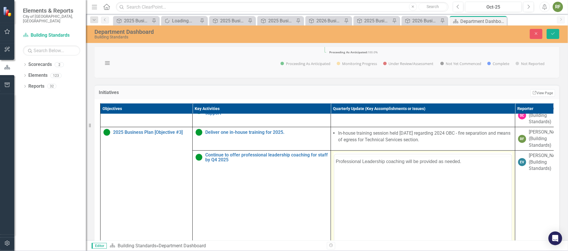
scroll to position [0, 0]
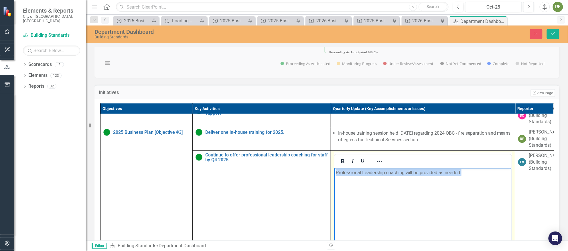
drag, startPoint x: 466, startPoint y: 173, endPoint x: 294, endPoint y: 158, distance: 172.9
click at [334, 167] on html "Professional Leadership coaching will be provided as needed." at bounding box center [422, 210] width 177 height 86
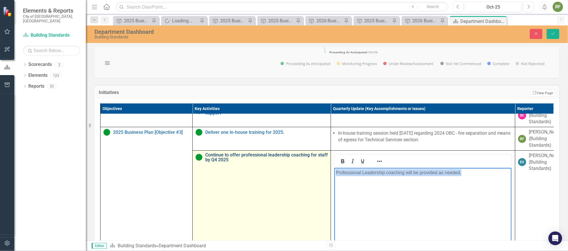
copy p "Professional Leadership coaching will be provided as needed."
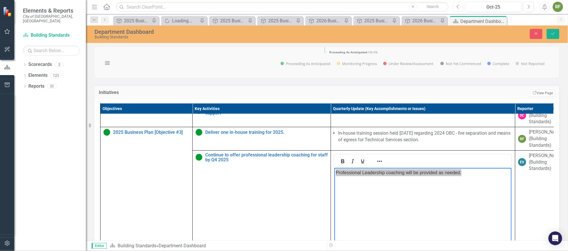
click at [459, 6] on icon "Previous" at bounding box center [457, 6] width 3 height 5
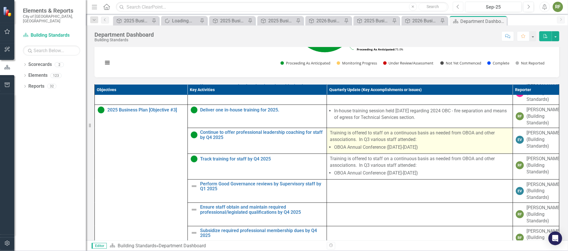
scroll to position [217, 0]
click at [455, 151] on li "OBOA Annual Conference ([DATE]-[DATE])" at bounding box center [421, 147] width 175 height 7
click at [442, 151] on li "OBOA Annual Conference ([DATE]-[DATE])" at bounding box center [421, 147] width 175 height 7
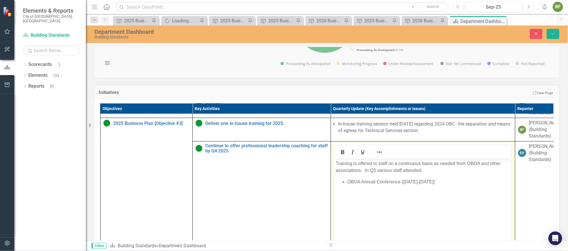
scroll to position [0, 0]
drag, startPoint x: 481, startPoint y: 185, endPoint x: 336, endPoint y: 164, distance: 146.6
click at [334, 163] on html "Training is offered to staff on a continuous basis as needed from OBOA and othe…" at bounding box center [422, 201] width 177 height 86
paste body "Rich Text Area. Press ALT-0 for help."
click at [550, 32] on icon "Save" at bounding box center [552, 33] width 5 height 4
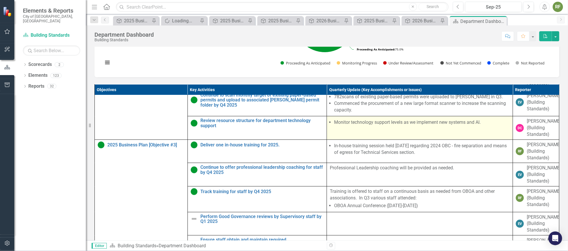
scroll to position [210, 0]
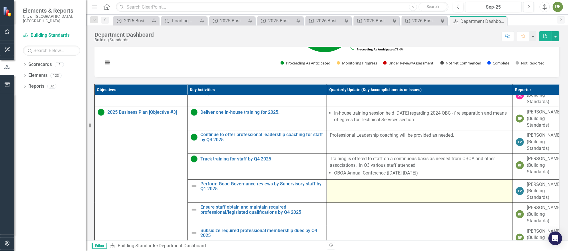
click at [351, 188] on div at bounding box center [420, 184] width 180 height 7
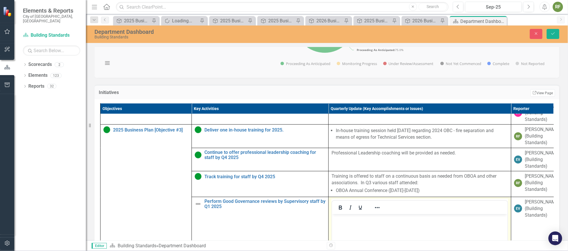
scroll to position [0, 0]
click at [529, 5] on icon "Next" at bounding box center [528, 6] width 3 height 5
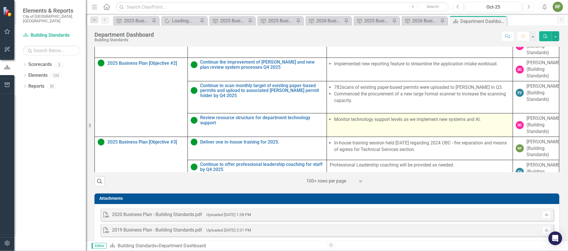
scroll to position [214, 0]
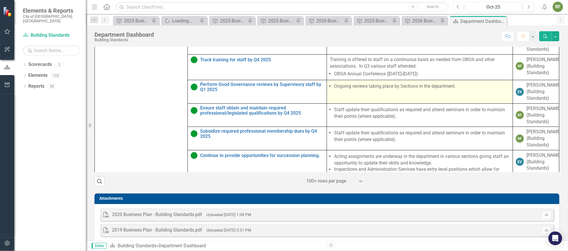
click at [377, 102] on td "Ongoing reviews taking place by Sections in the department." at bounding box center [420, 91] width 186 height 23
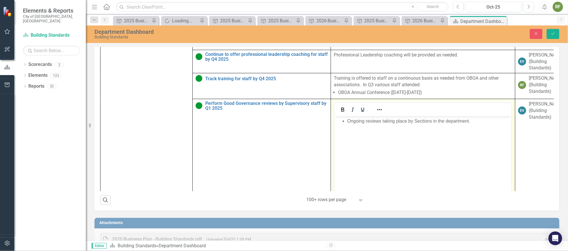
scroll to position [0, 0]
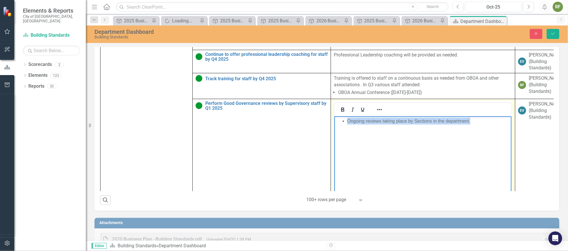
drag, startPoint x: 487, startPoint y: 120, endPoint x: 316, endPoint y: 113, distance: 171.0
click at [334, 116] on html "Ongoing reviews taking place by Sections in the department." at bounding box center [422, 159] width 177 height 86
copy li "Ongoing reviews taking place by Sections in the department."
click at [457, 7] on icon "Previous" at bounding box center [457, 6] width 3 height 5
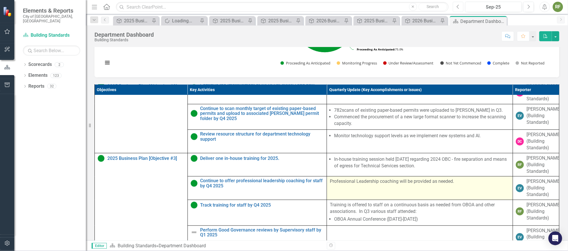
scroll to position [214, 0]
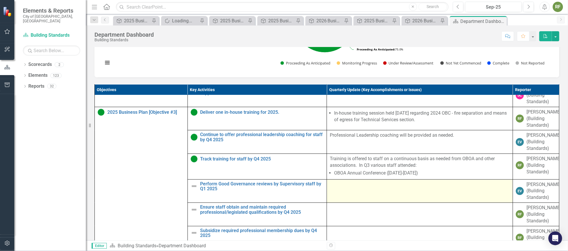
click at [347, 193] on td at bounding box center [420, 190] width 186 height 23
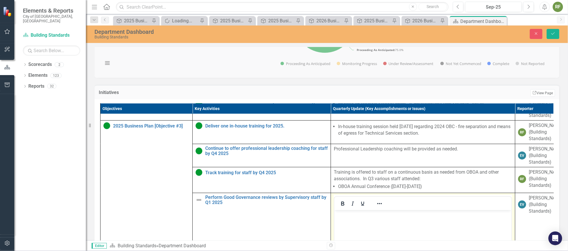
scroll to position [0, 0]
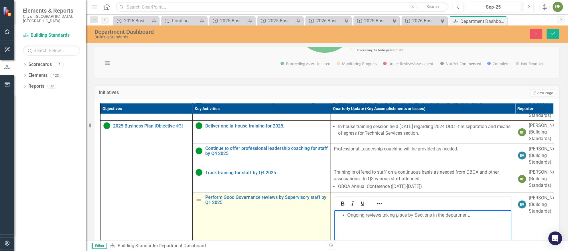
click at [199, 203] on img at bounding box center [198, 199] width 7 height 7
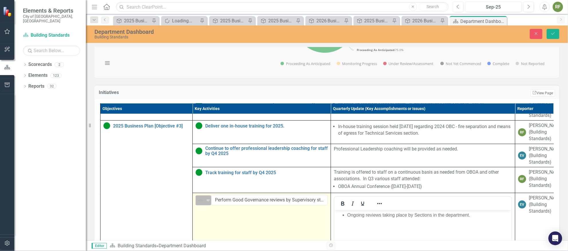
click at [204, 203] on div "Not Defined" at bounding box center [200, 200] width 7 height 7
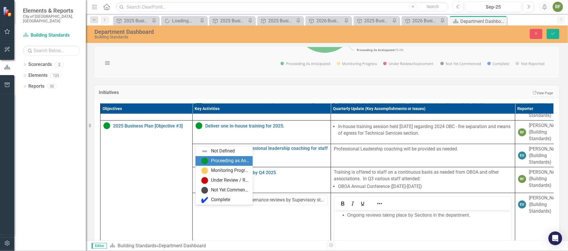
click at [214, 159] on div "Proceeding as Anticipated" at bounding box center [230, 160] width 38 height 7
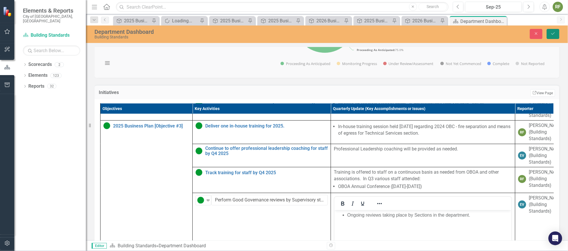
click at [552, 32] on icon "Save" at bounding box center [552, 33] width 5 height 4
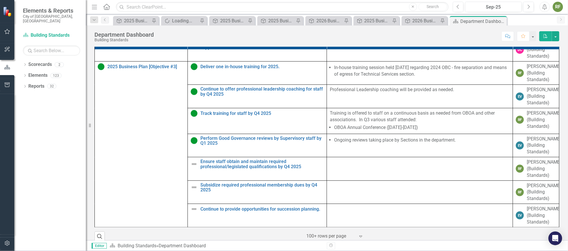
scroll to position [386, 0]
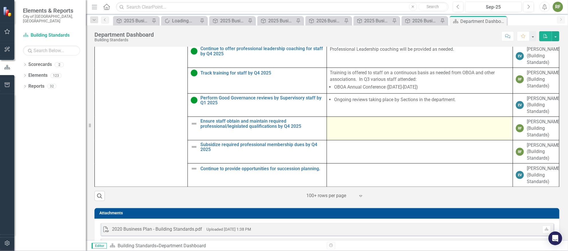
click at [361, 136] on td at bounding box center [420, 128] width 186 height 23
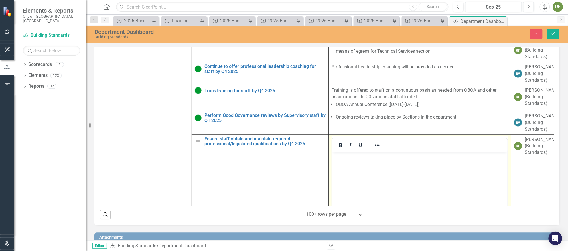
scroll to position [0, 0]
click at [529, 6] on icon "Next" at bounding box center [528, 6] width 3 height 5
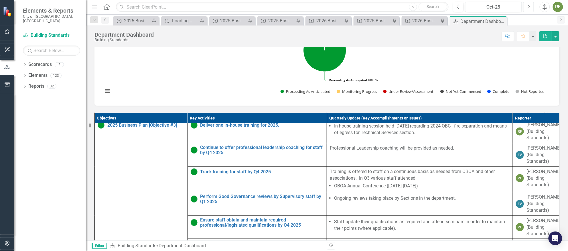
scroll to position [315, 0]
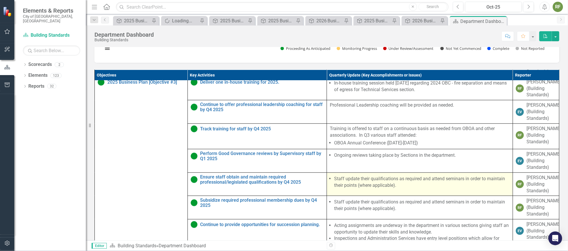
click at [406, 189] on li "Staff update their qualifications as required and attend seminars in order to m…" at bounding box center [421, 181] width 175 height 13
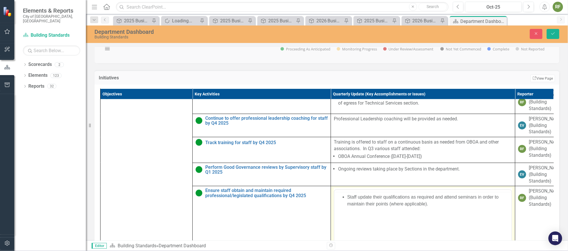
scroll to position [0, 0]
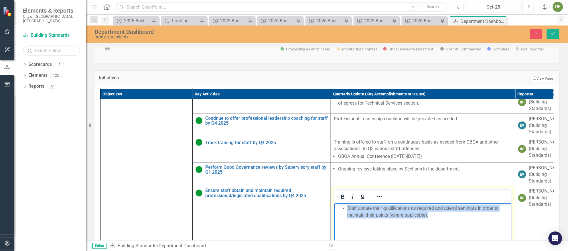
drag, startPoint x: 441, startPoint y: 218, endPoint x: 331, endPoint y: 198, distance: 111.7
click at [334, 203] on html "Staff update their qualifications as required and attend seminars in order to m…" at bounding box center [422, 246] width 177 height 86
copy li "Staff update their qualifications as required and attend seminars in order to m…"
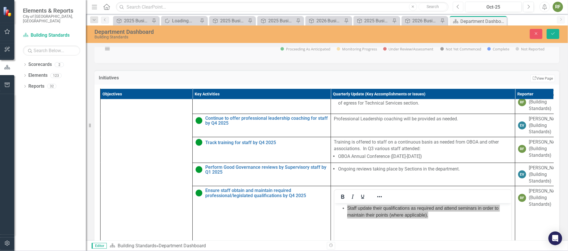
click at [458, 7] on icon "Previous" at bounding box center [457, 6] width 3 height 5
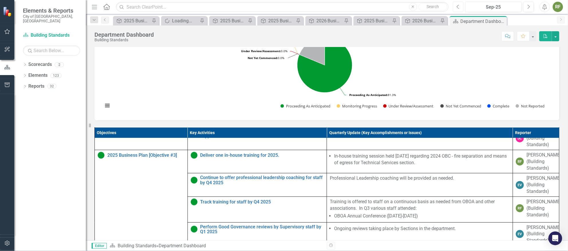
scroll to position [386, 0]
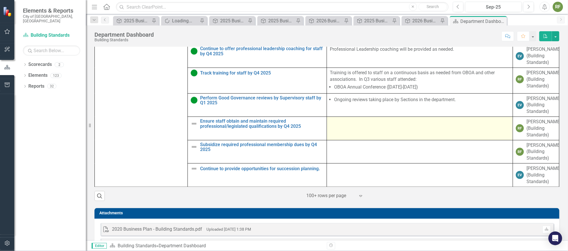
click at [362, 132] on td at bounding box center [420, 128] width 186 height 23
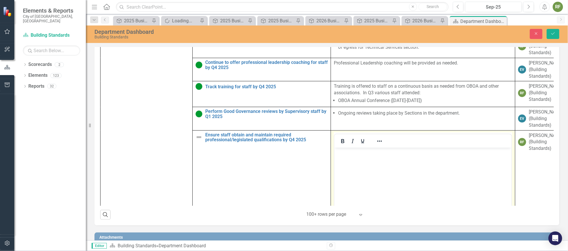
scroll to position [0, 0]
click at [374, 158] on body "Rich Text Area. Press ALT-0 for help." at bounding box center [422, 190] width 177 height 86
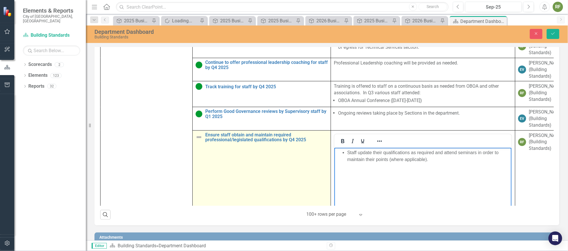
click at [199, 141] on img at bounding box center [198, 137] width 7 height 7
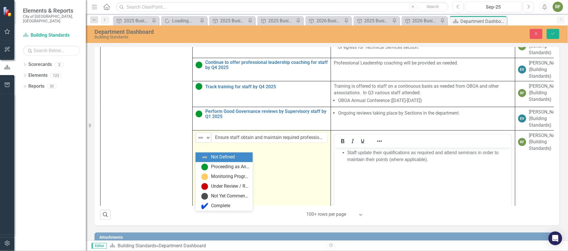
click at [207, 140] on icon "Expand" at bounding box center [208, 137] width 6 height 5
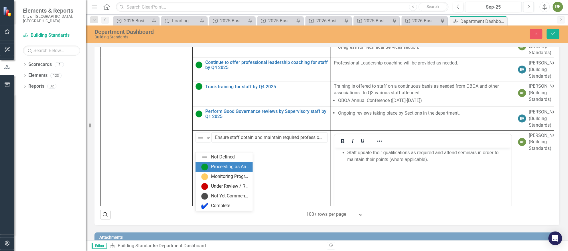
click at [212, 167] on div "Proceeding as Anticipated" at bounding box center [230, 166] width 38 height 7
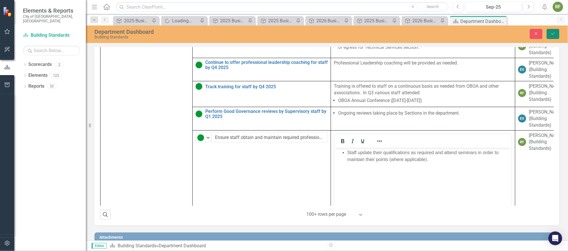
click at [554, 31] on icon "Save" at bounding box center [552, 33] width 5 height 4
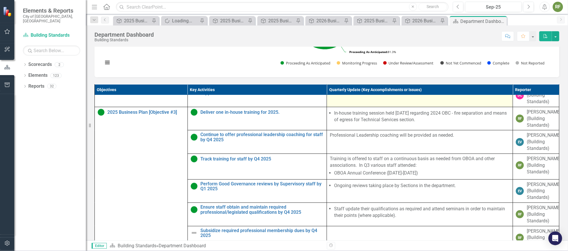
scroll to position [420, 0]
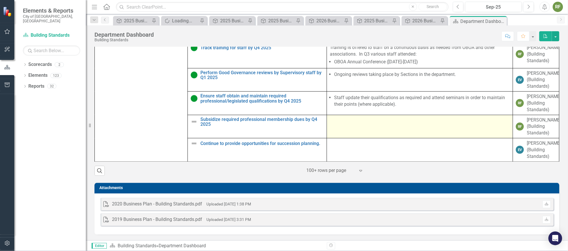
click at [378, 120] on div at bounding box center [420, 120] width 180 height 7
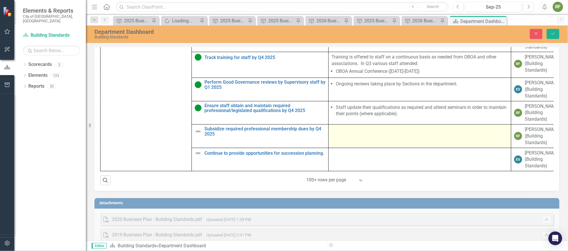
click at [363, 144] on td at bounding box center [420, 135] width 183 height 23
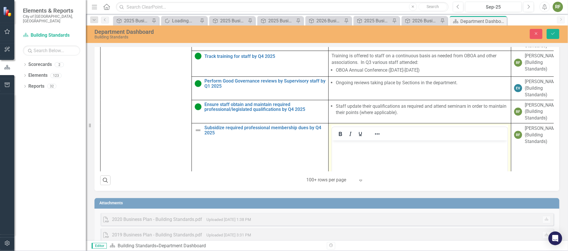
scroll to position [0, 0]
click at [526, 6] on button "Next" at bounding box center [528, 7] width 11 height 10
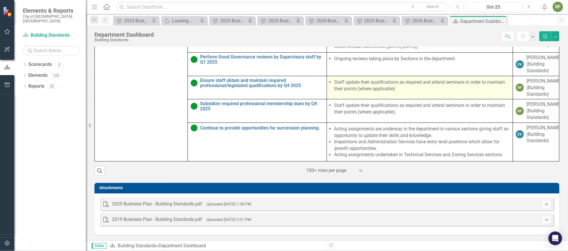
scroll to position [420, 0]
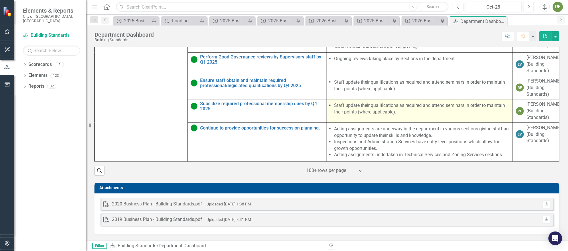
click at [407, 106] on li "Staff update their qualifications as required and attend seminars in order to m…" at bounding box center [421, 108] width 175 height 13
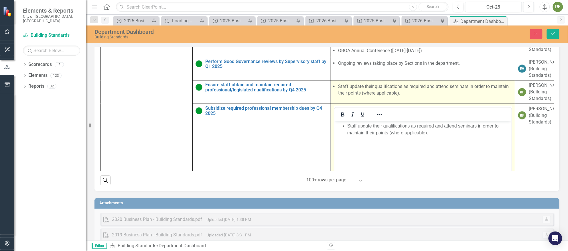
scroll to position [0, 0]
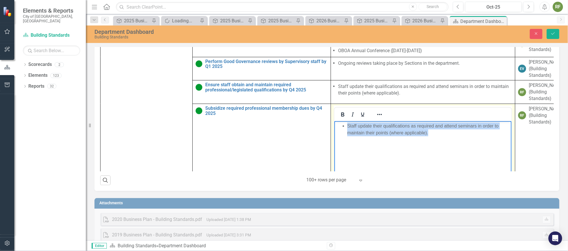
drag, startPoint x: 431, startPoint y: 131, endPoint x: 323, endPoint y: 125, distance: 108.1
click at [334, 125] on html "Staff update their qualifications as required and attend seminars in order to m…" at bounding box center [422, 164] width 177 height 86
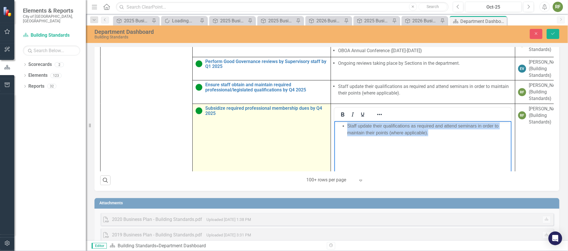
copy li "Staff update their qualifications as required and attend seminars in order to m…"
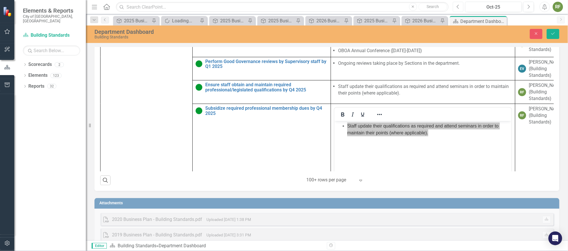
click at [459, 6] on icon "Previous" at bounding box center [457, 6] width 3 height 5
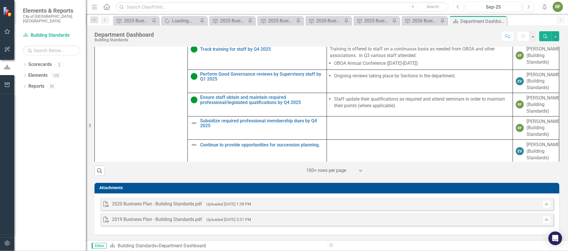
scroll to position [214, 0]
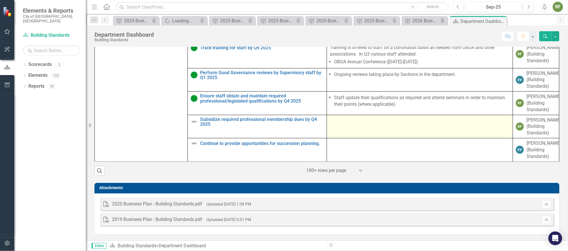
click at [365, 124] on td at bounding box center [420, 126] width 186 height 23
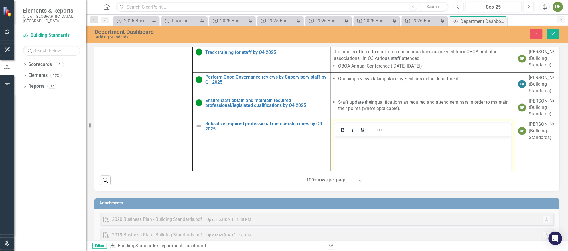
scroll to position [0, 0]
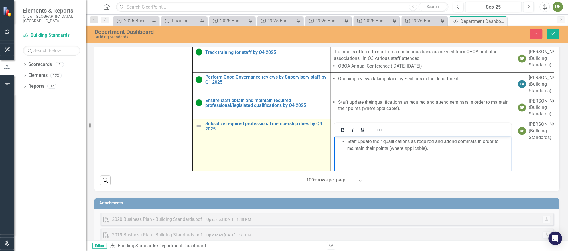
click at [199, 130] on img at bounding box center [198, 126] width 7 height 7
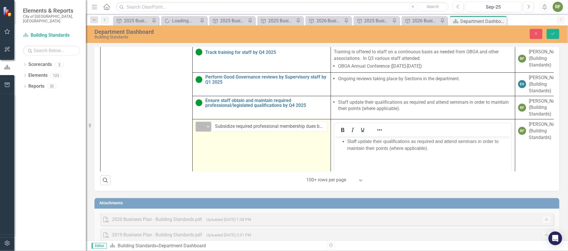
click at [208, 128] on icon at bounding box center [208, 127] width 3 height 2
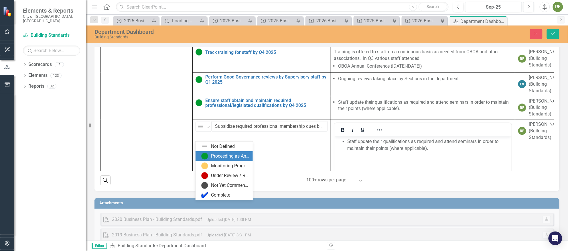
click at [208, 156] on div "Proceeding as Anticipated" at bounding box center [225, 156] width 48 height 7
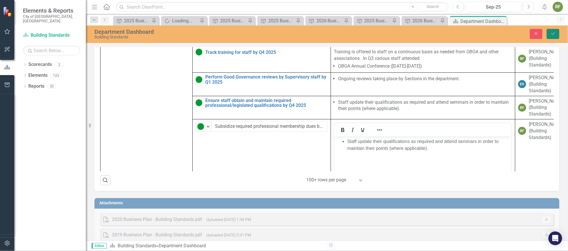
click at [551, 31] on button "Save" at bounding box center [553, 34] width 13 height 10
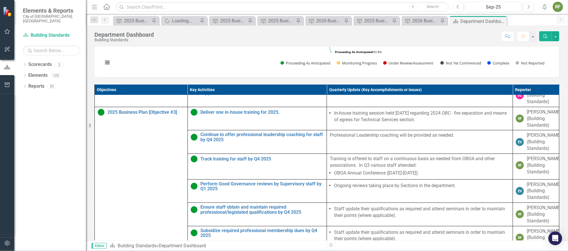
scroll to position [386, 0]
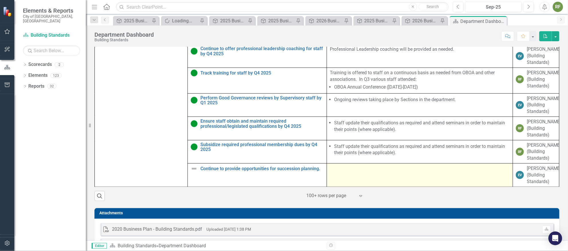
click at [364, 172] on div at bounding box center [420, 168] width 180 height 7
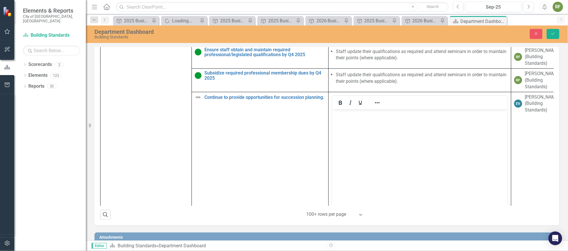
scroll to position [309, 0]
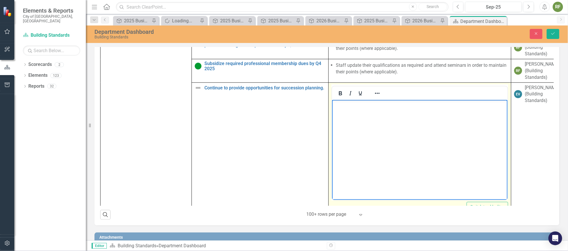
click at [368, 116] on body "Rich Text Area. Press ALT-0 for help." at bounding box center [419, 143] width 175 height 86
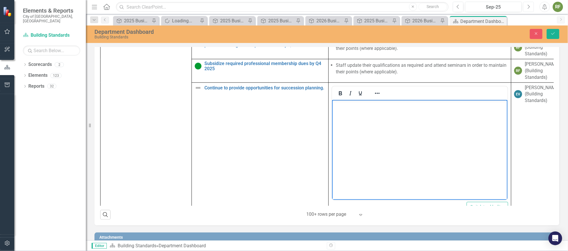
click at [528, 5] on icon "Next" at bounding box center [528, 6] width 3 height 5
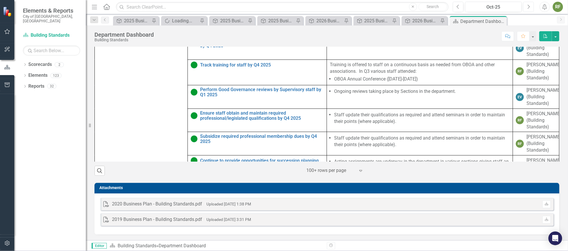
scroll to position [236, 0]
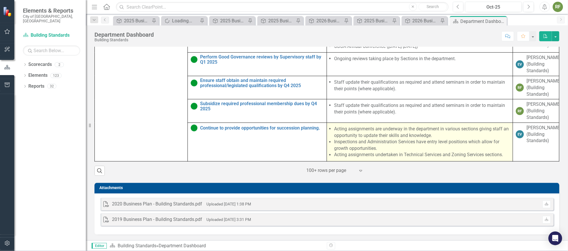
click at [336, 128] on li "Acting assignments are underway in the department in various sections giving st…" at bounding box center [421, 132] width 175 height 13
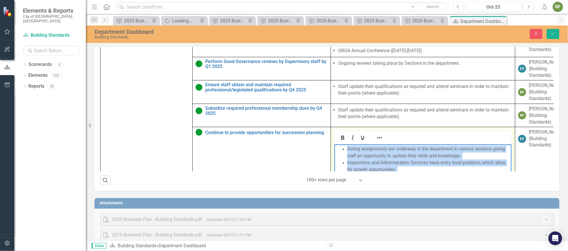
scroll to position [333, 0]
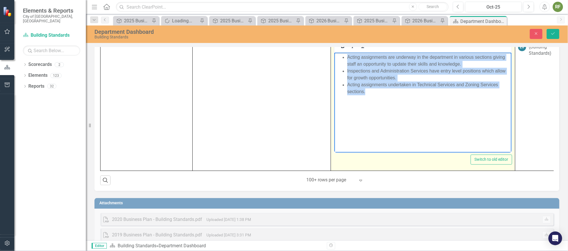
drag, startPoint x: 346, startPoint y: 57, endPoint x: 425, endPoint y: 130, distance: 106.7
click at [425, 130] on body "Acting assignments are underway in the department in various sections giving st…" at bounding box center [422, 96] width 177 height 86
copy ul "Acting assignments are underway in the department in various sections giving st…"
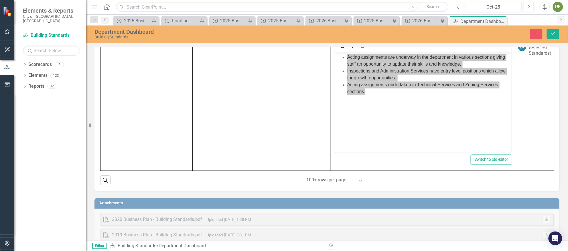
click at [457, 7] on icon "Previous" at bounding box center [457, 6] width 3 height 5
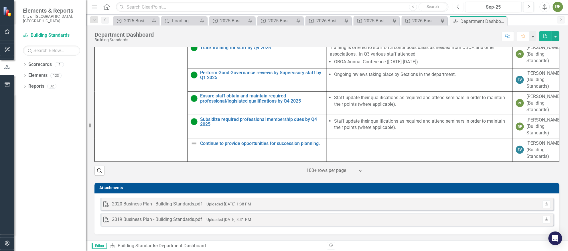
scroll to position [214, 0]
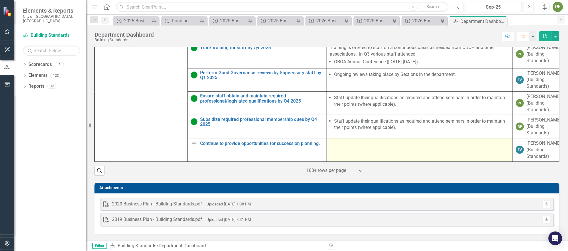
click at [392, 147] on td at bounding box center [420, 149] width 186 height 23
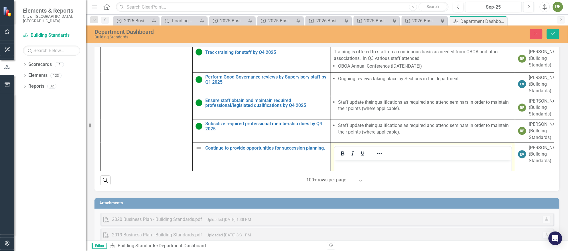
scroll to position [0, 0]
click at [353, 163] on p "Rich Text Area. Press ALT-0 for help." at bounding box center [422, 164] width 174 height 7
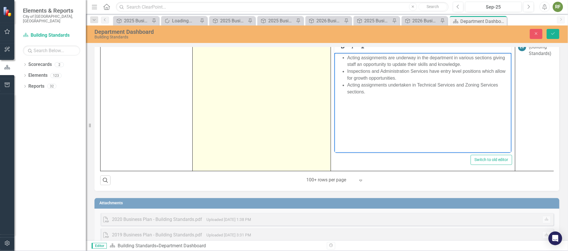
scroll to position [241, 0]
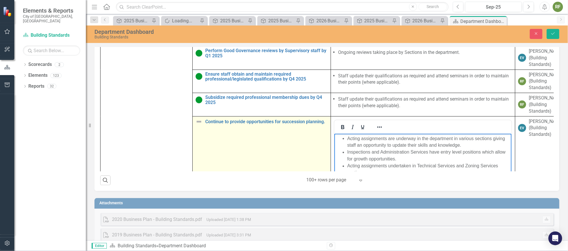
click at [198, 125] on img at bounding box center [198, 121] width 7 height 7
click at [197, 125] on img at bounding box center [198, 121] width 7 height 7
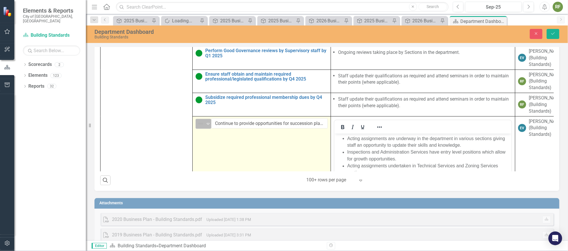
click at [203, 127] on img at bounding box center [200, 123] width 7 height 7
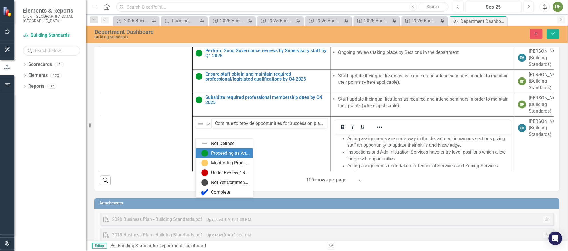
click at [204, 151] on img at bounding box center [204, 153] width 7 height 7
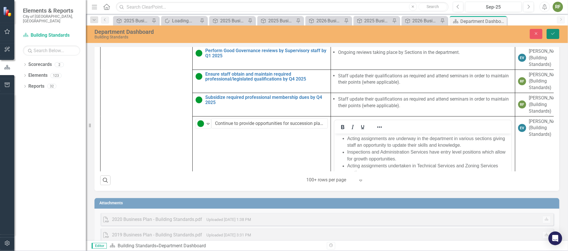
click at [553, 33] on icon "Save" at bounding box center [552, 33] width 5 height 4
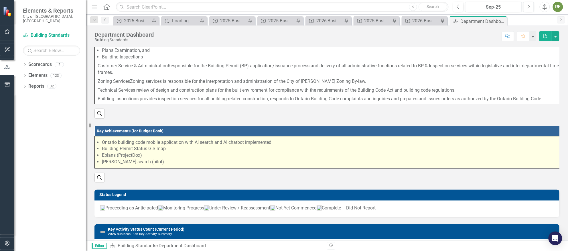
scroll to position [86, 0]
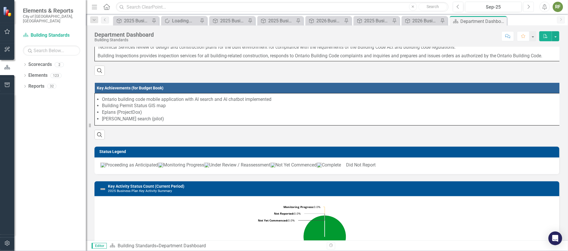
click at [529, 5] on icon "button" at bounding box center [529, 7] width 2 height 4
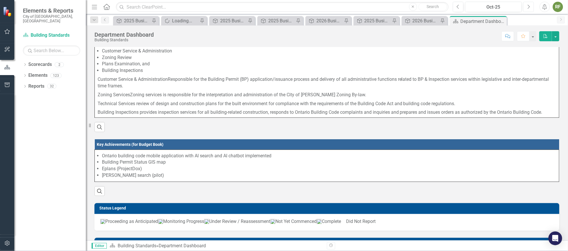
scroll to position [86, 0]
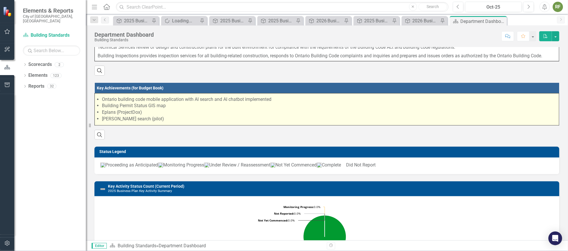
click at [165, 120] on li "[PERSON_NAME] search (pilot)" at bounding box center [329, 119] width 454 height 7
click at [157, 122] on li "[PERSON_NAME] search (pilot)" at bounding box center [329, 119] width 454 height 7
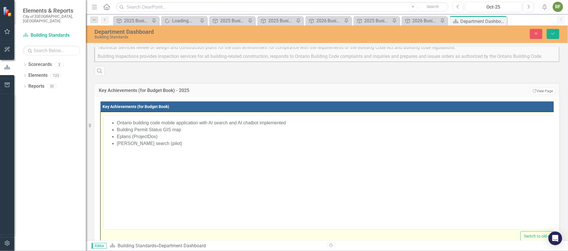
scroll to position [0, 0]
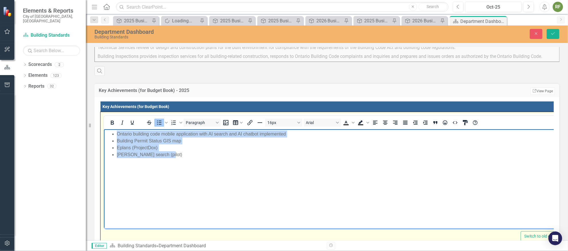
drag, startPoint x: 175, startPoint y: 155, endPoint x: 110, endPoint y: 130, distance: 70.5
click at [110, 130] on body "Ontario building code mobile application with AI search and AI chatbot implemen…" at bounding box center [333, 172] width 458 height 86
copy ul "Ontario building code mobile application with AI search and AI chatbot implemen…"
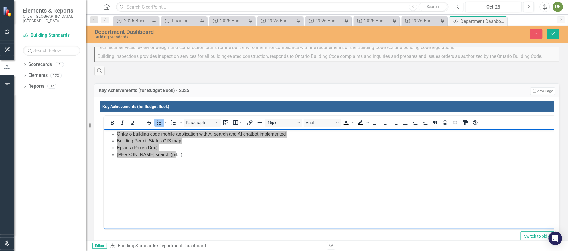
click at [460, 5] on button "Previous" at bounding box center [458, 7] width 11 height 10
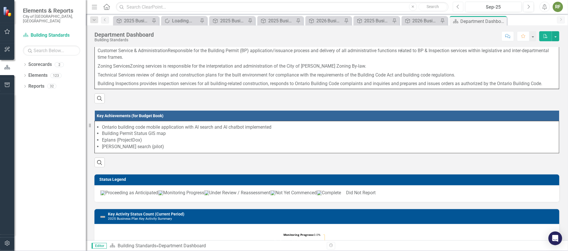
scroll to position [129, 0]
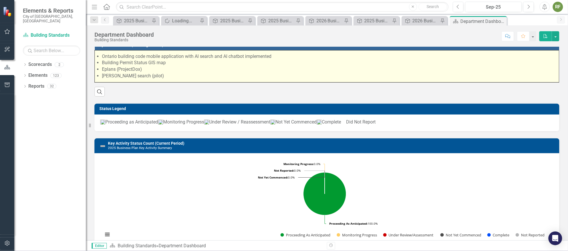
click at [177, 78] on li "[PERSON_NAME] search (pilot)" at bounding box center [329, 76] width 454 height 7
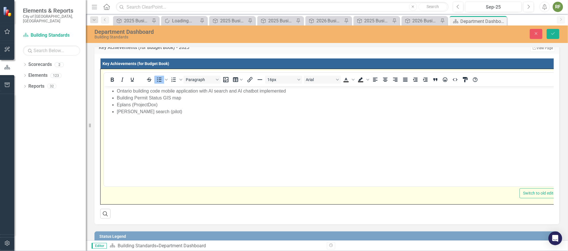
scroll to position [0, 0]
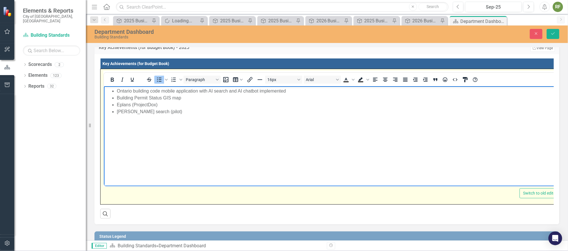
click at [179, 111] on li "[PERSON_NAME] search (pilot)" at bounding box center [337, 111] width 442 height 7
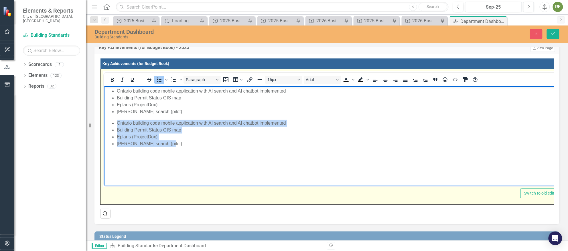
drag, startPoint x: 182, startPoint y: 147, endPoint x: 199, endPoint y: 211, distance: 66.9
click at [104, 121] on html "Ontario building code mobile application with AI search and AI chatbot implemen…" at bounding box center [332, 129] width 457 height 86
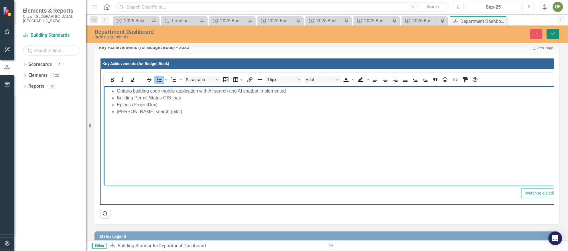
click at [555, 30] on button "Save" at bounding box center [553, 34] width 13 height 10
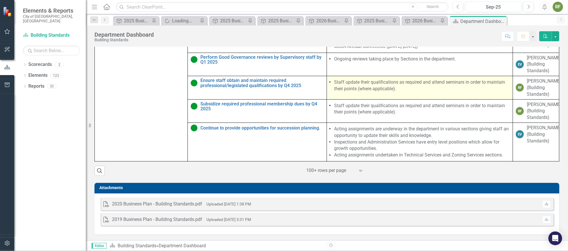
scroll to position [420, 0]
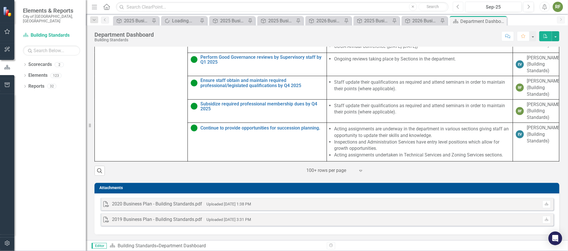
click at [457, 6] on icon "Previous" at bounding box center [457, 6] width 3 height 5
click at [456, 5] on icon "Previous" at bounding box center [457, 6] width 3 height 5
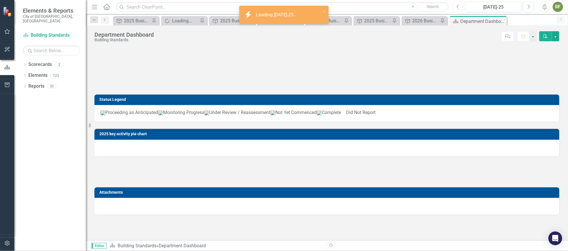
click at [456, 5] on icon "Previous" at bounding box center [457, 6] width 3 height 5
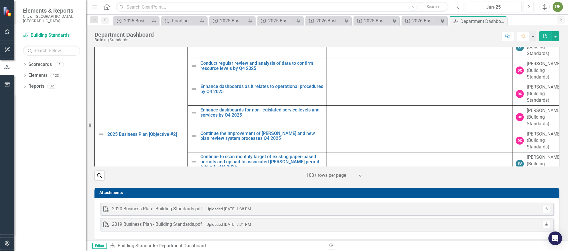
scroll to position [86, 0]
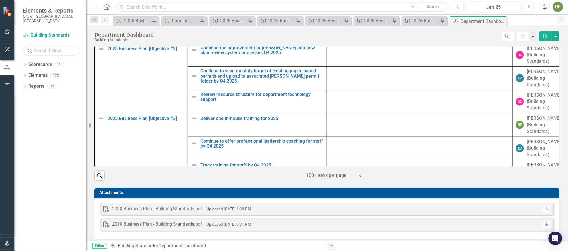
click at [529, 5] on icon "Next" at bounding box center [528, 6] width 3 height 5
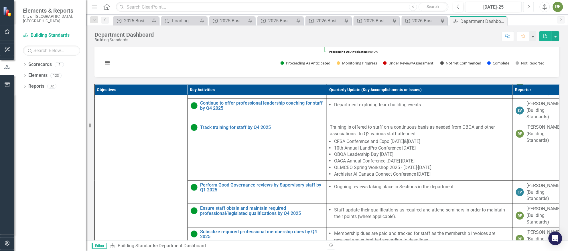
scroll to position [260, 0]
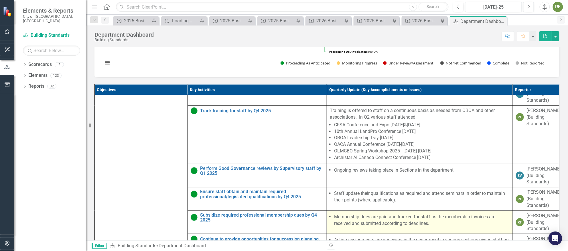
click at [403, 225] on li "Membership dues are paid and tracked for staff as the membership invoices are r…" at bounding box center [421, 220] width 175 height 13
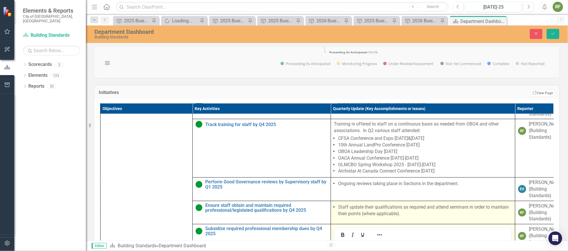
scroll to position [346, 0]
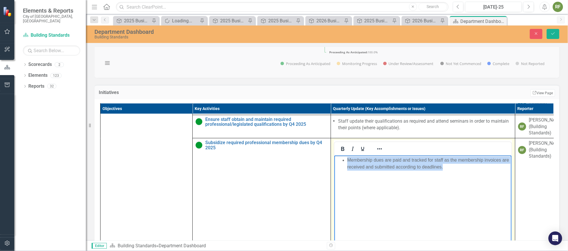
drag, startPoint x: 456, startPoint y: 167, endPoint x: 672, endPoint y: 320, distance: 265.1
click at [338, 155] on body "Membership dues are paid and tracked for staff as the membership invoices are r…" at bounding box center [422, 198] width 177 height 86
copy li "Membership dues are paid and tracked for staff as the membership invoices are r…"
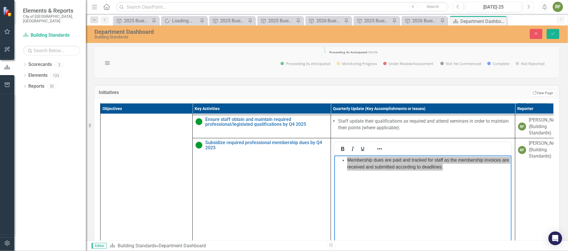
click at [528, 6] on icon "Next" at bounding box center [528, 6] width 3 height 5
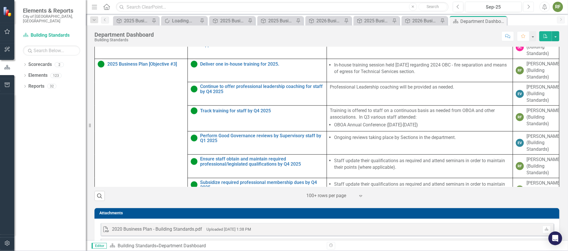
scroll to position [230, 0]
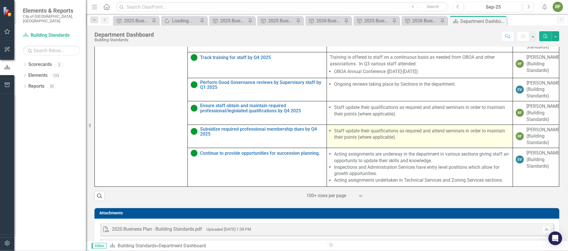
click at [400, 141] on li "Staff update their qualifications as required and attend seminars in order to m…" at bounding box center [421, 134] width 175 height 13
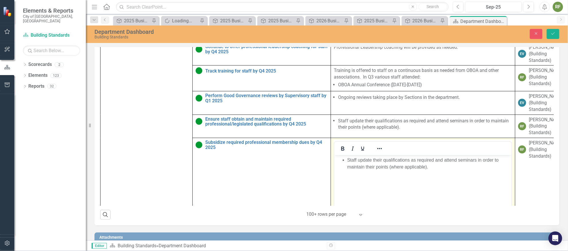
scroll to position [0, 0]
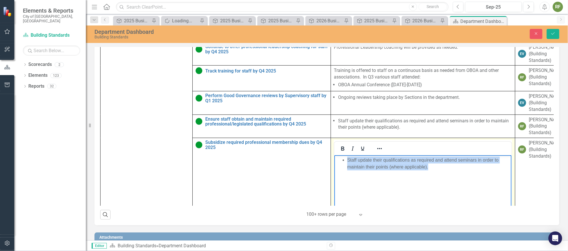
drag, startPoint x: 440, startPoint y: 167, endPoint x: 665, endPoint y: 323, distance: 273.9
click at [334, 158] on html "Staff update their qualifications as required and attend seminars in order to m…" at bounding box center [422, 198] width 177 height 86
paste body "Rich Text Area. Press ALT-0 for help."
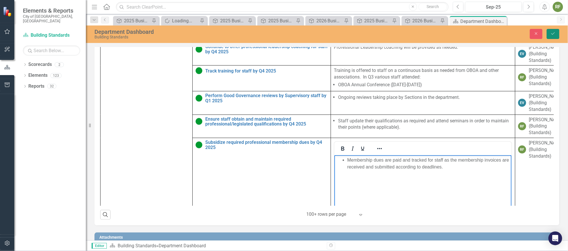
click at [553, 33] on icon "Save" at bounding box center [552, 33] width 5 height 4
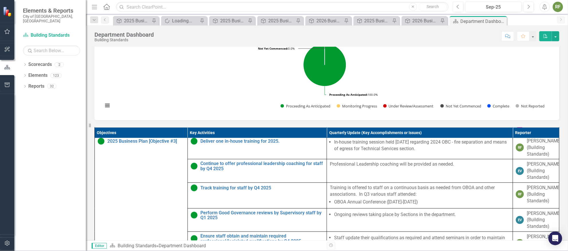
scroll to position [226, 0]
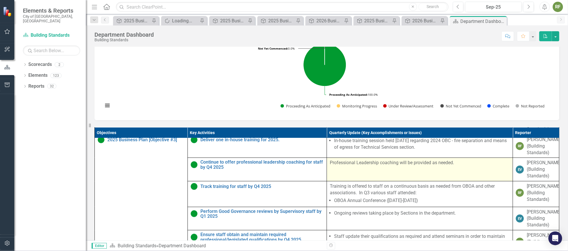
click at [330, 166] on p "Professional Leadership coaching will be provided as needed." at bounding box center [420, 162] width 180 height 7
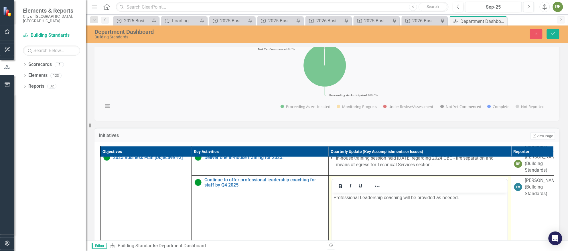
scroll to position [0, 0]
click at [333, 197] on p "Professional Leadership coaching will be provided as needed." at bounding box center [419, 197] width 173 height 7
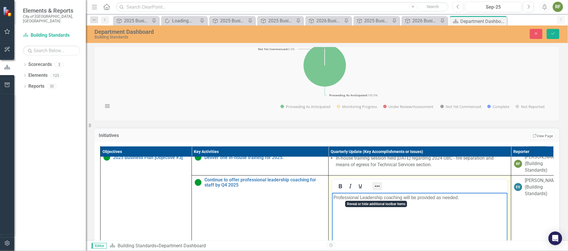
click at [380, 189] on icon "Reveal or hide additional toolbar items" at bounding box center [377, 186] width 7 height 7
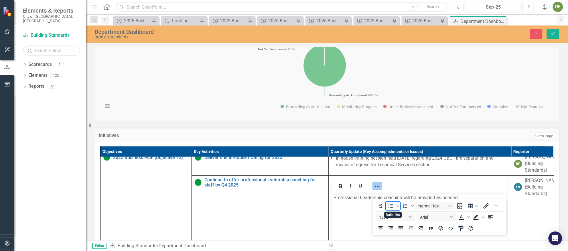
click at [390, 205] on icon "Bullet list" at bounding box center [390, 205] width 7 height 7
click at [556, 32] on icon "Save" at bounding box center [552, 33] width 5 height 4
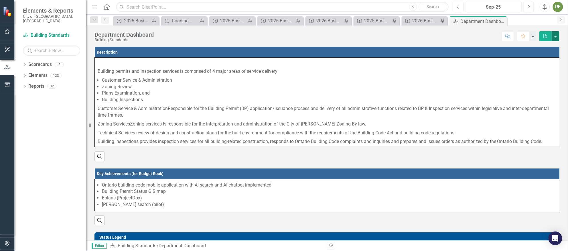
click at [553, 34] on button "button" at bounding box center [555, 36] width 7 height 10
click at [532, 55] on link "PDF Export to PDF" at bounding box center [536, 58] width 46 height 11
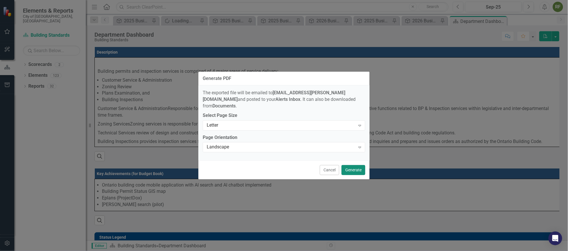
click at [356, 165] on button "Generate" at bounding box center [353, 170] width 24 height 10
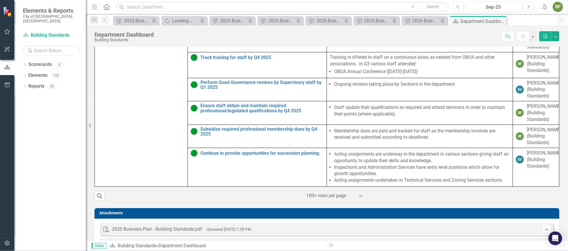
scroll to position [420, 0]
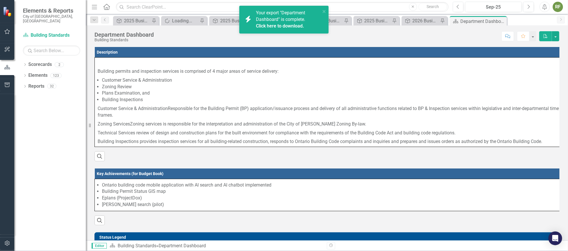
scroll to position [226, 0]
